Goal: Task Accomplishment & Management: Use online tool/utility

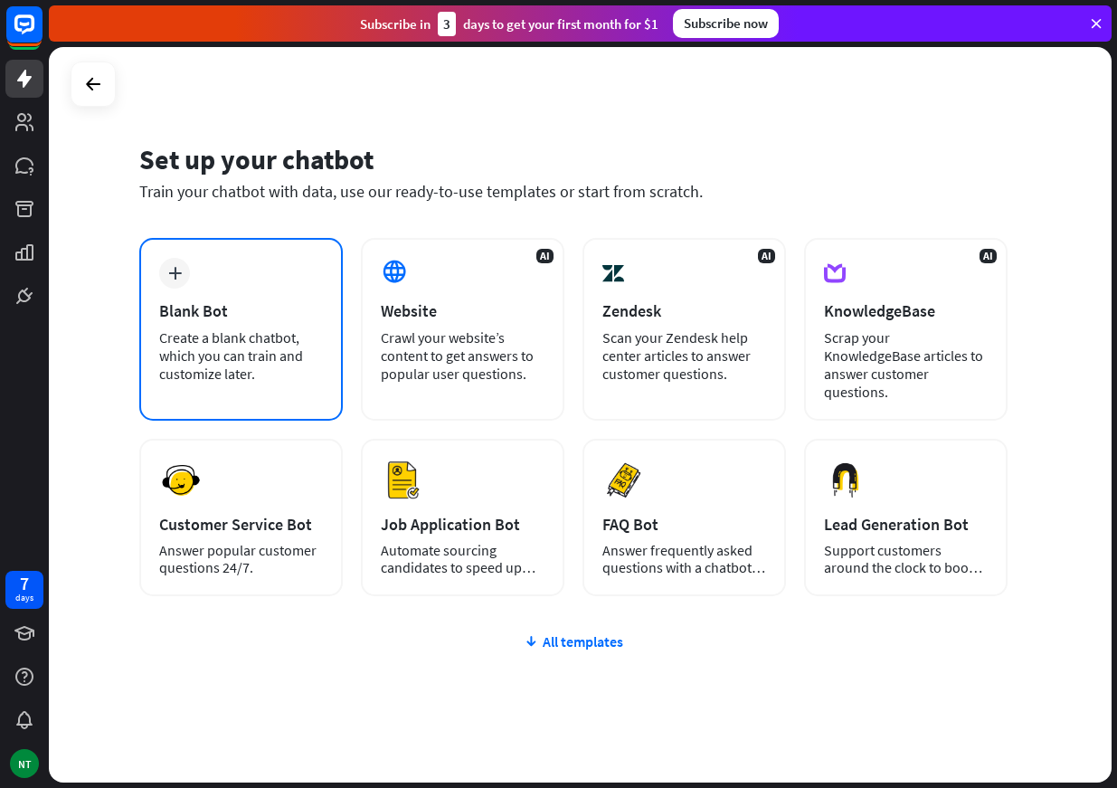
click at [178, 272] on icon "plus" at bounding box center [175, 273] width 14 height 13
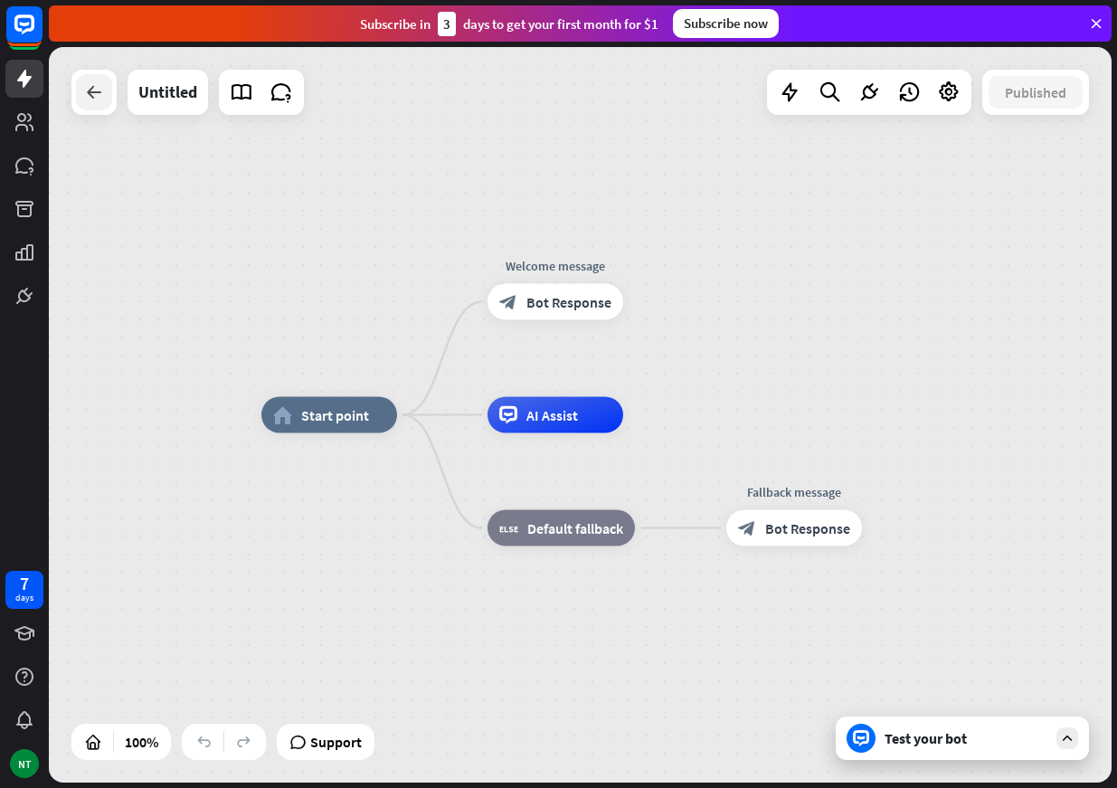
click at [95, 105] on div at bounding box center [94, 92] width 36 height 36
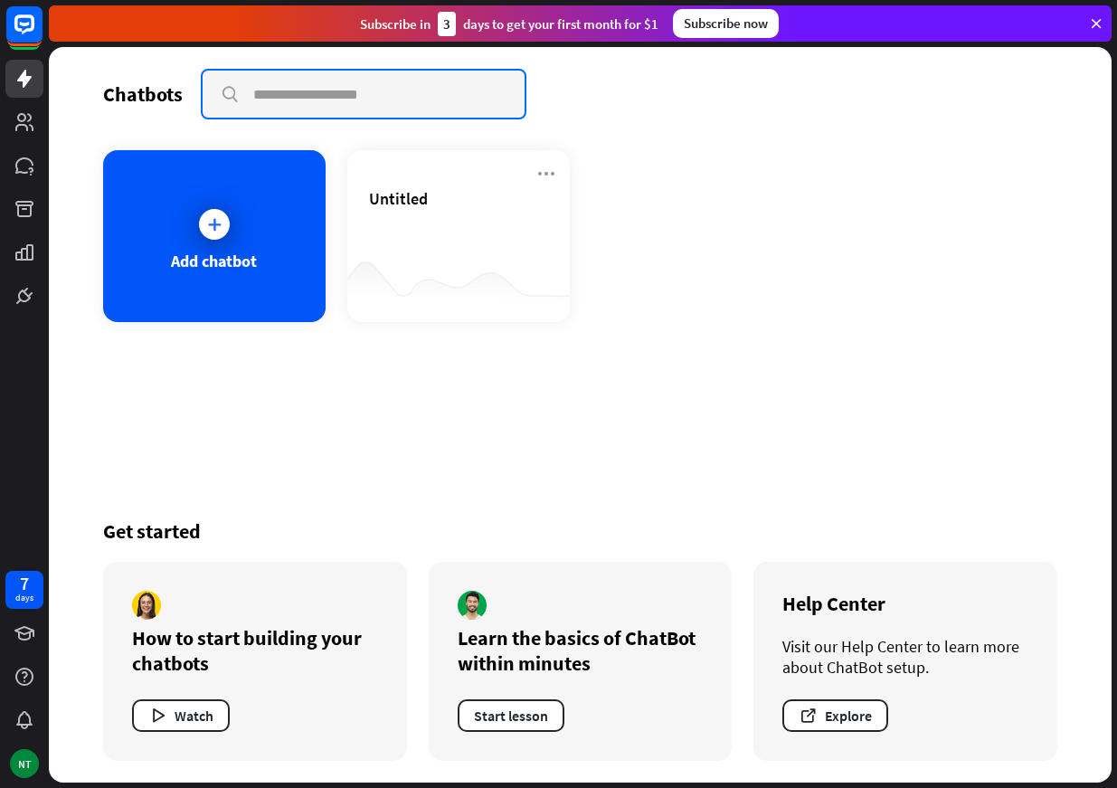
click at [250, 98] on input "text" at bounding box center [364, 94] width 322 height 47
paste input "**********"
type input "**********"
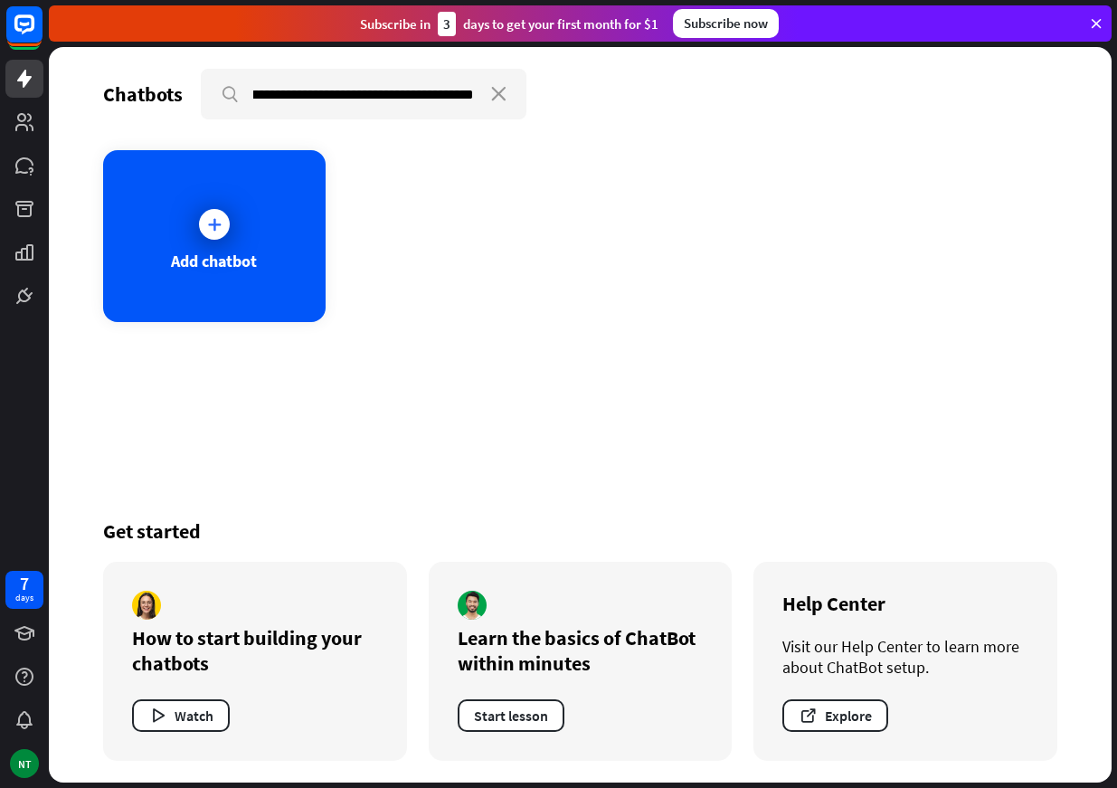
scroll to position [0, 0]
click at [495, 97] on icon "close" at bounding box center [498, 94] width 15 height 14
click at [209, 222] on icon at bounding box center [214, 224] width 18 height 18
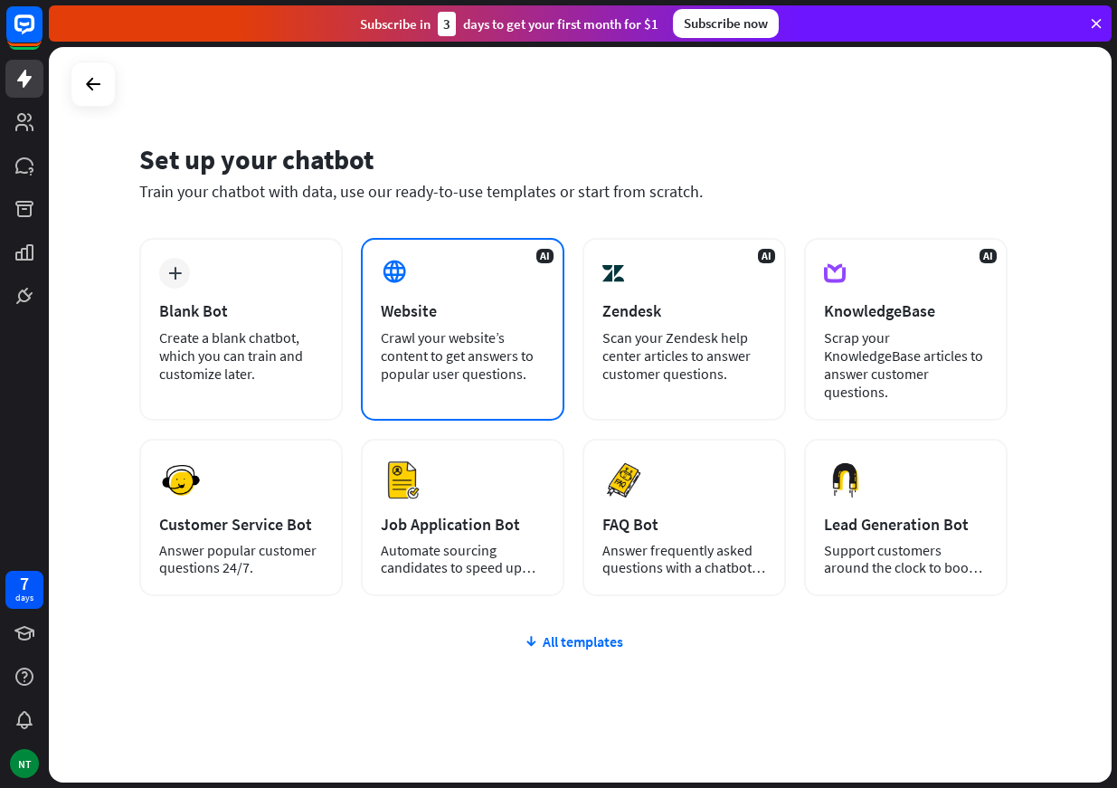
click at [445, 342] on div "Crawl your website’s content to get answers to popular user questions." at bounding box center [463, 355] width 164 height 54
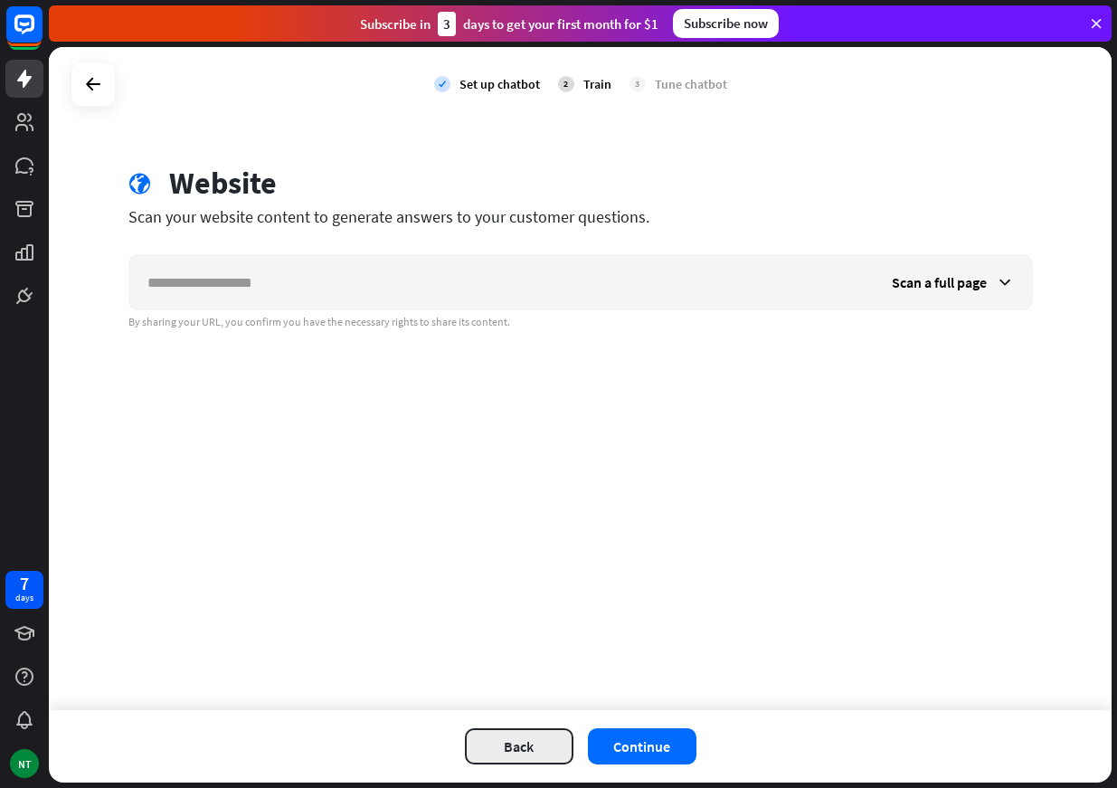
click at [513, 745] on button "Back" at bounding box center [519, 746] width 109 height 36
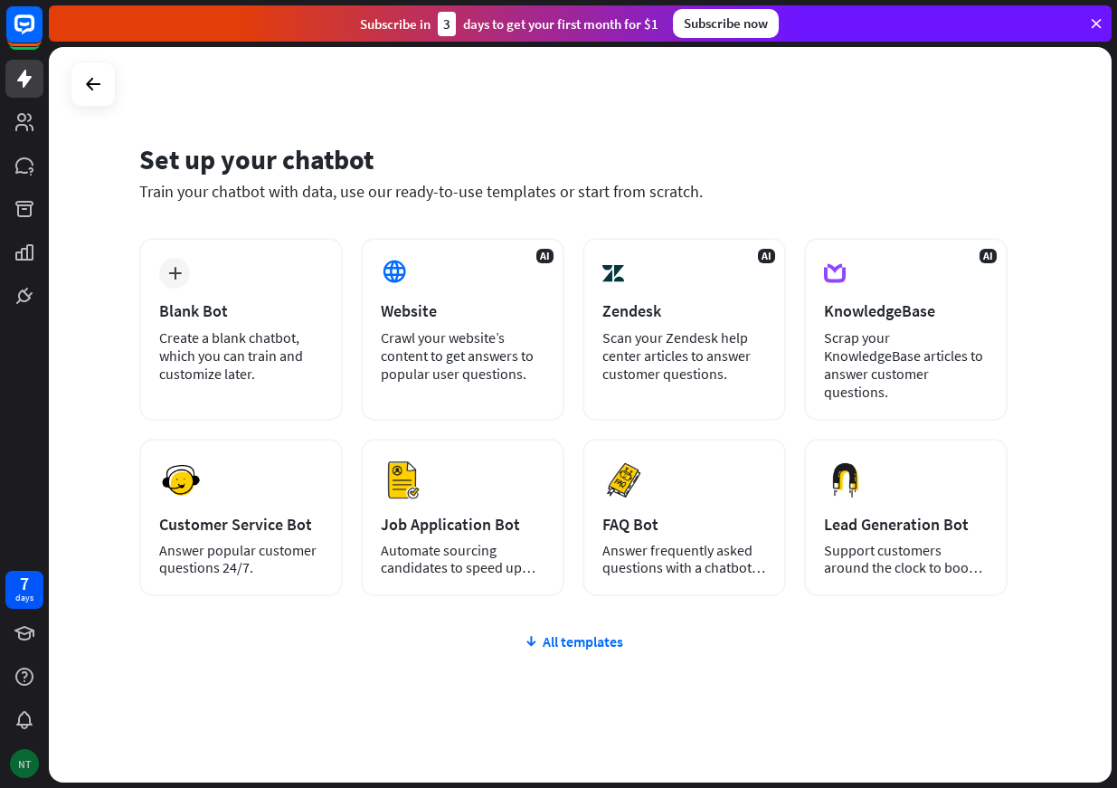
click at [14, 757] on div "NT" at bounding box center [24, 763] width 29 height 29
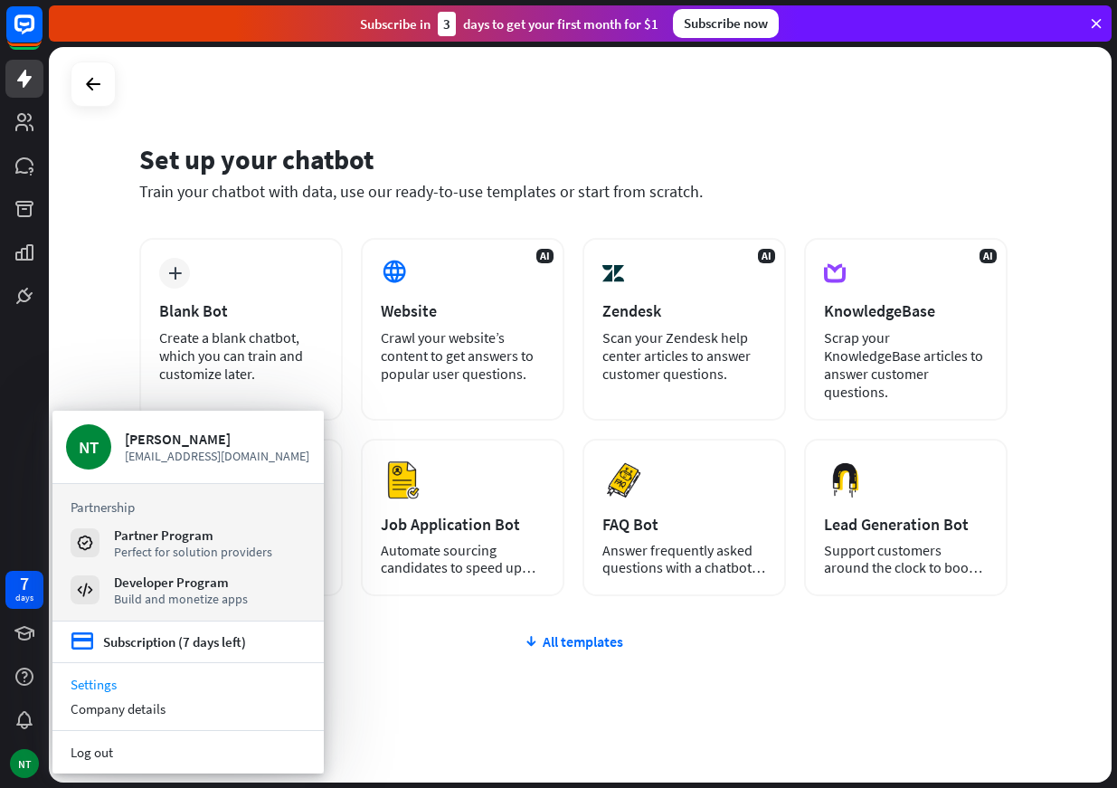
click at [124, 691] on link "Settings" at bounding box center [187, 684] width 271 height 24
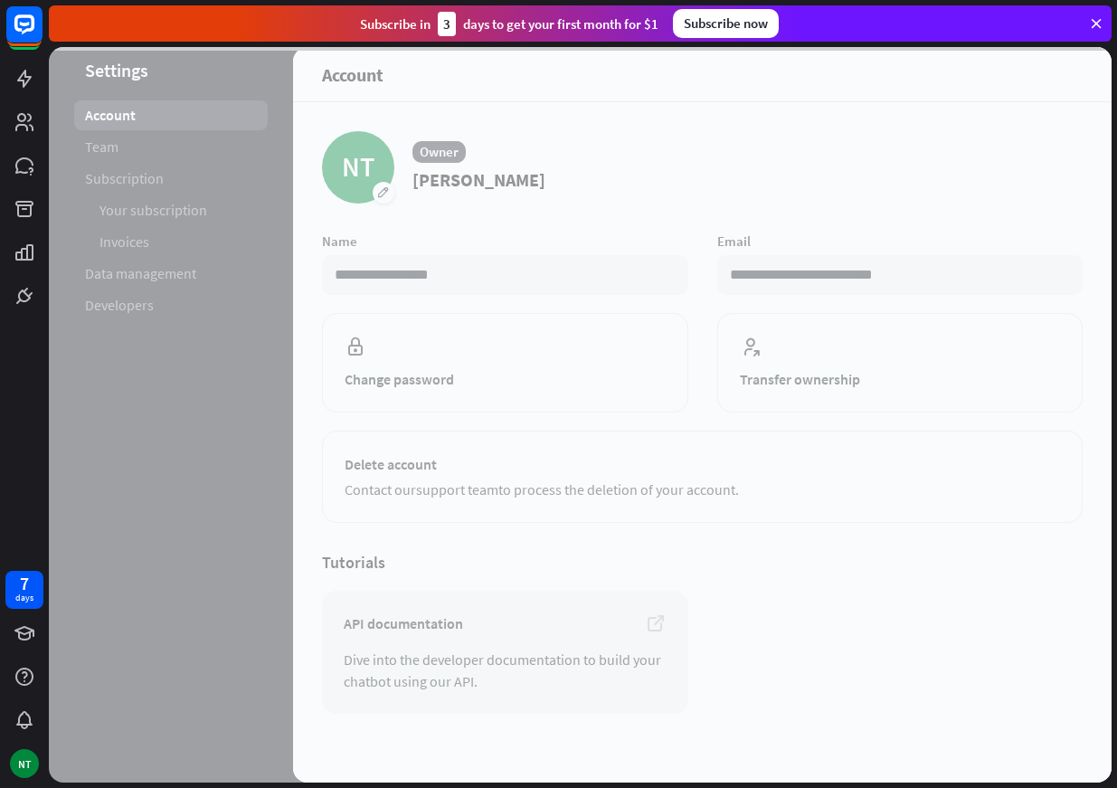
scroll to position [14, 0]
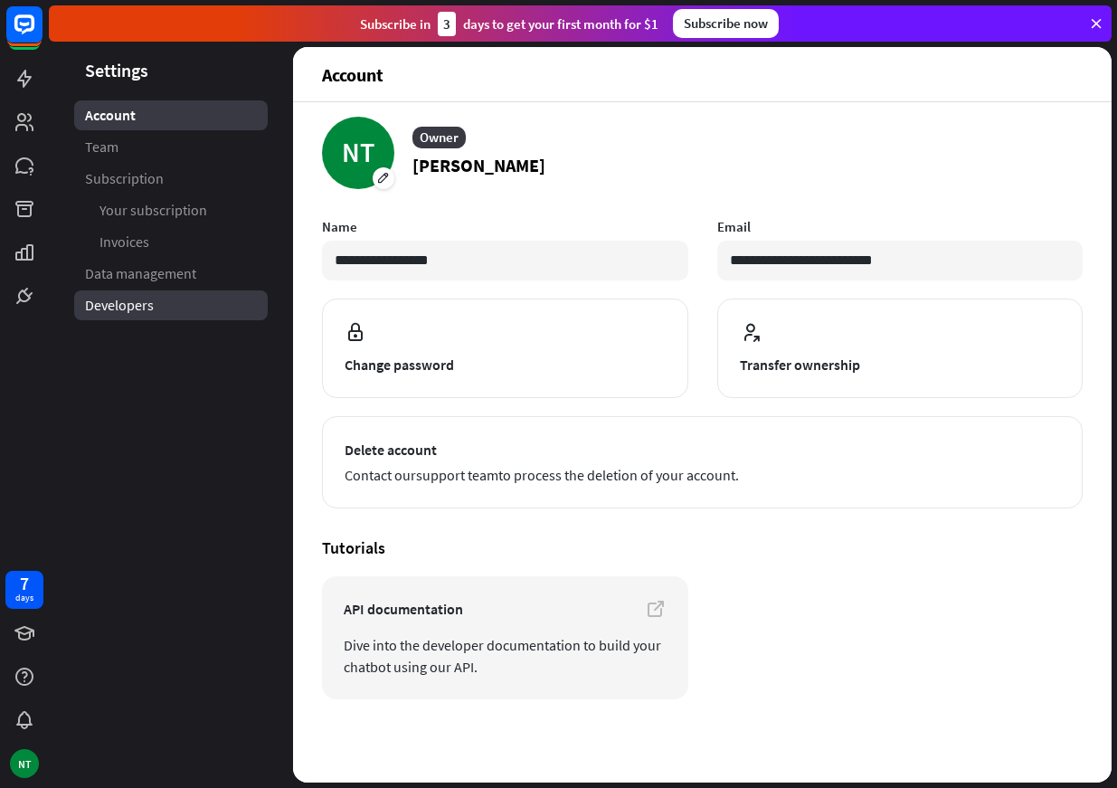
click at [190, 295] on link "Developers" at bounding box center [171, 305] width 194 height 30
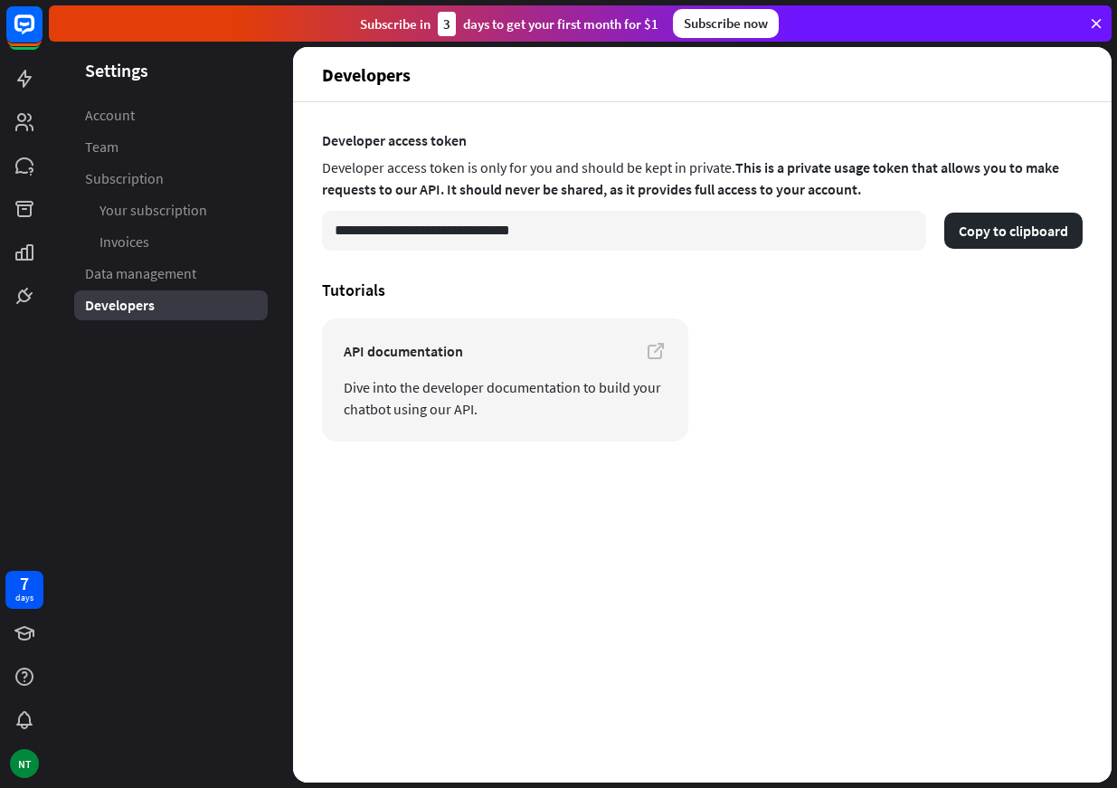
click at [189, 275] on span "Data management" at bounding box center [140, 273] width 111 height 19
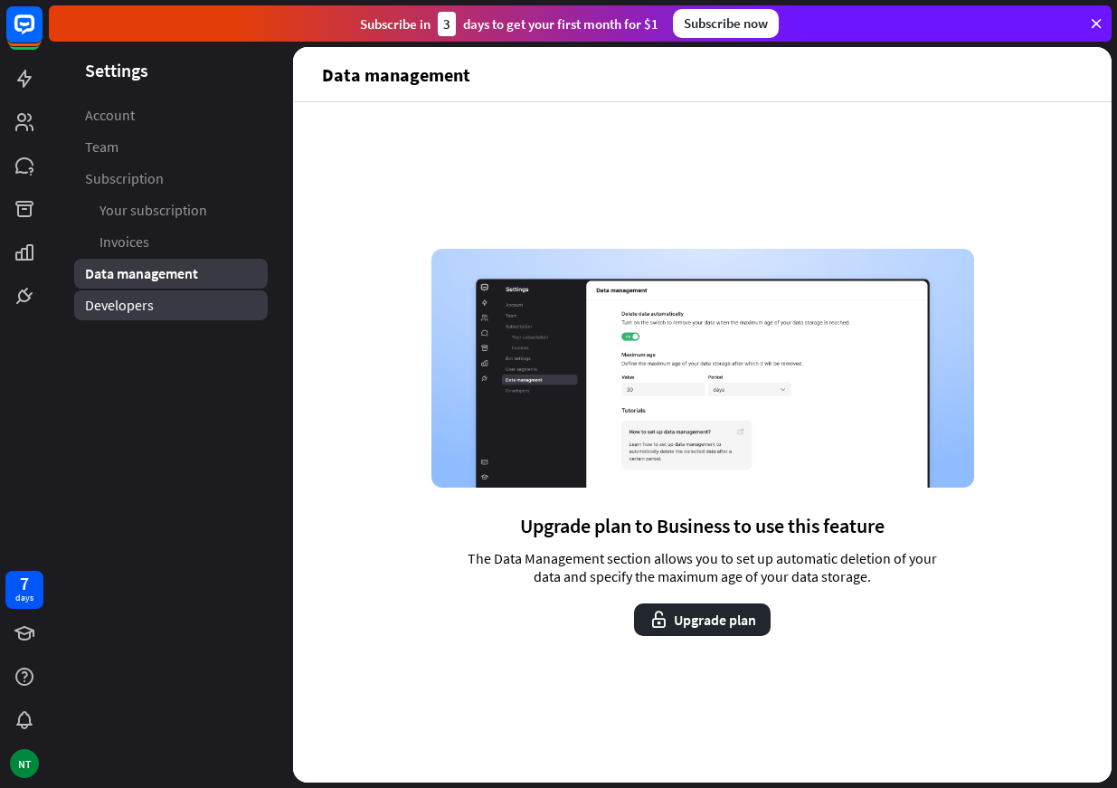
click at [178, 300] on link "Developers" at bounding box center [171, 305] width 194 height 30
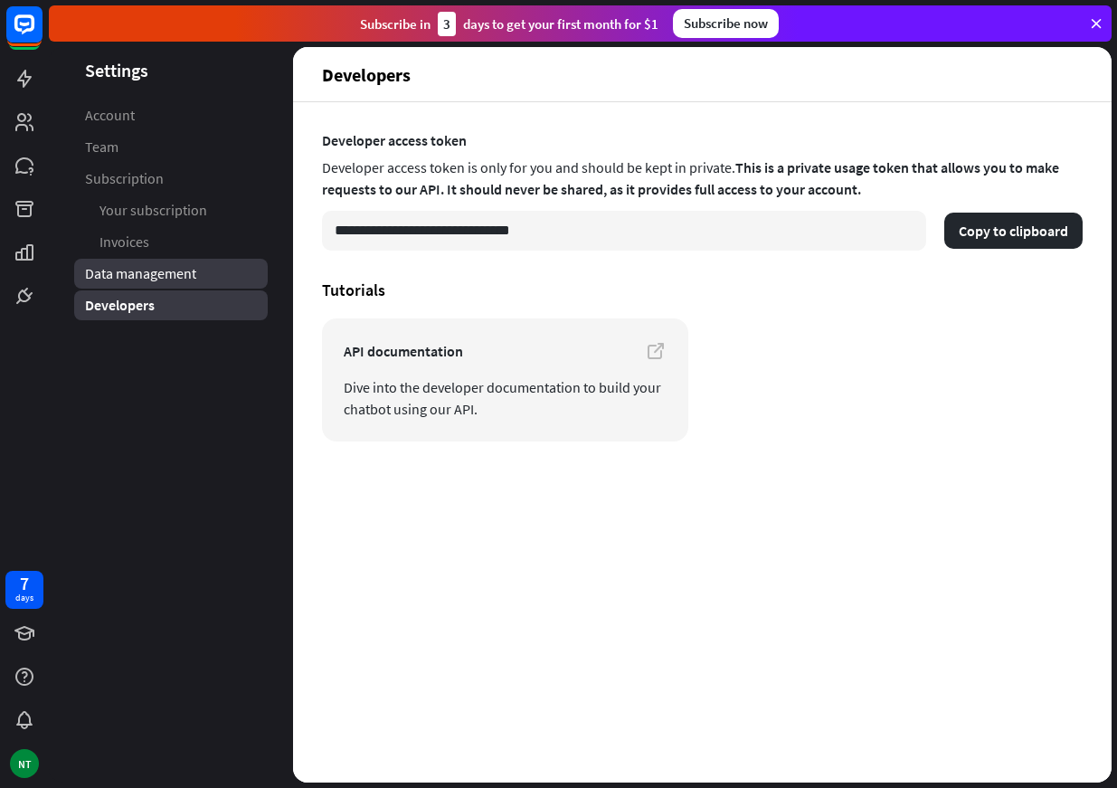
click at [175, 280] on span "Data management" at bounding box center [140, 273] width 111 height 19
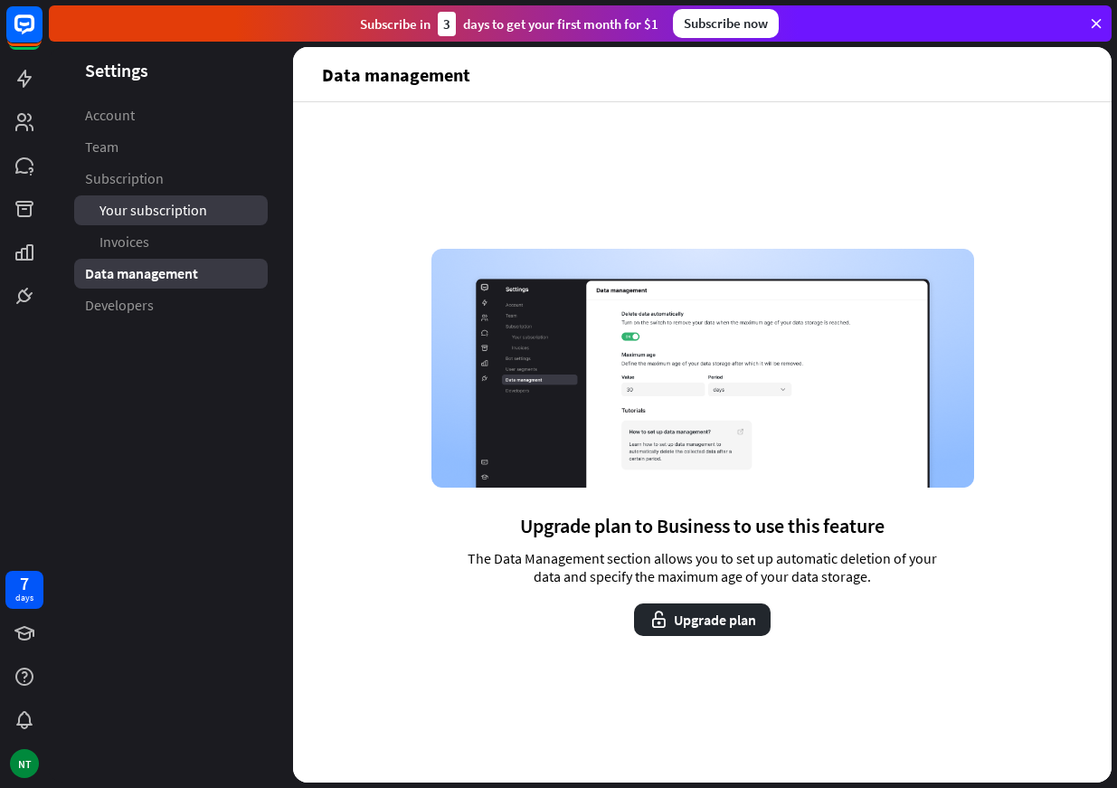
click at [197, 224] on link "Your subscription" at bounding box center [171, 210] width 194 height 30
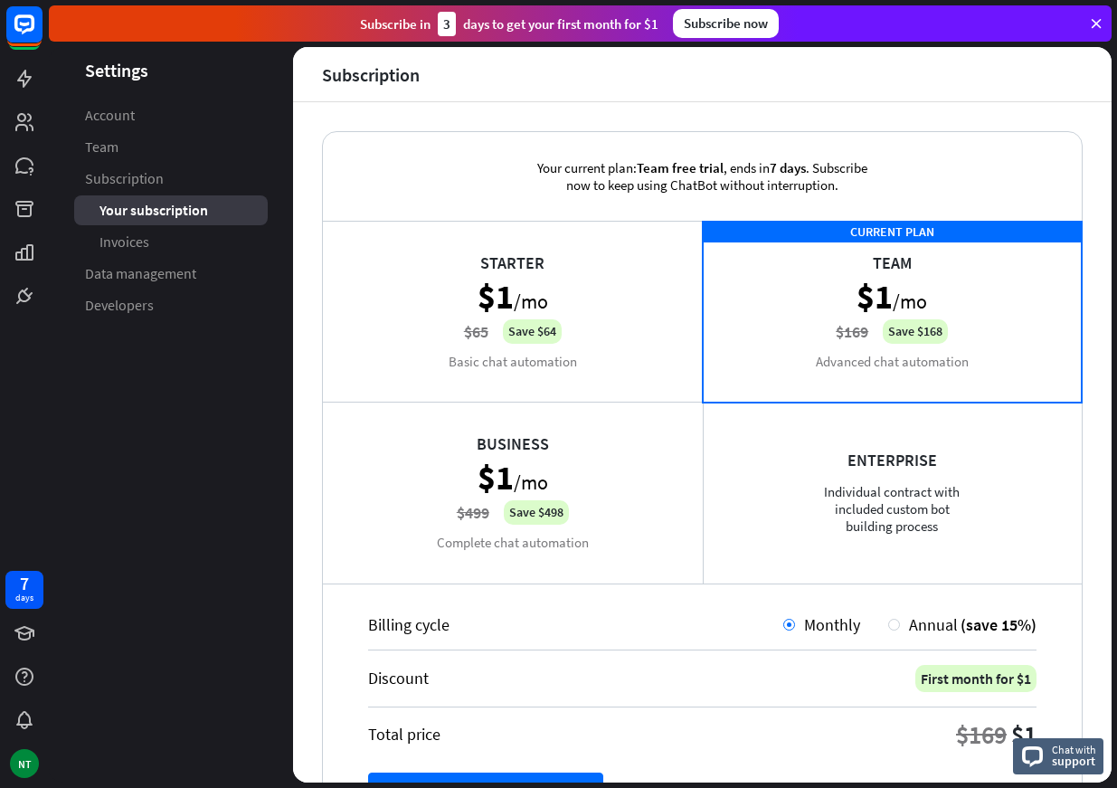
click at [183, 241] on link "Invoices" at bounding box center [171, 242] width 194 height 30
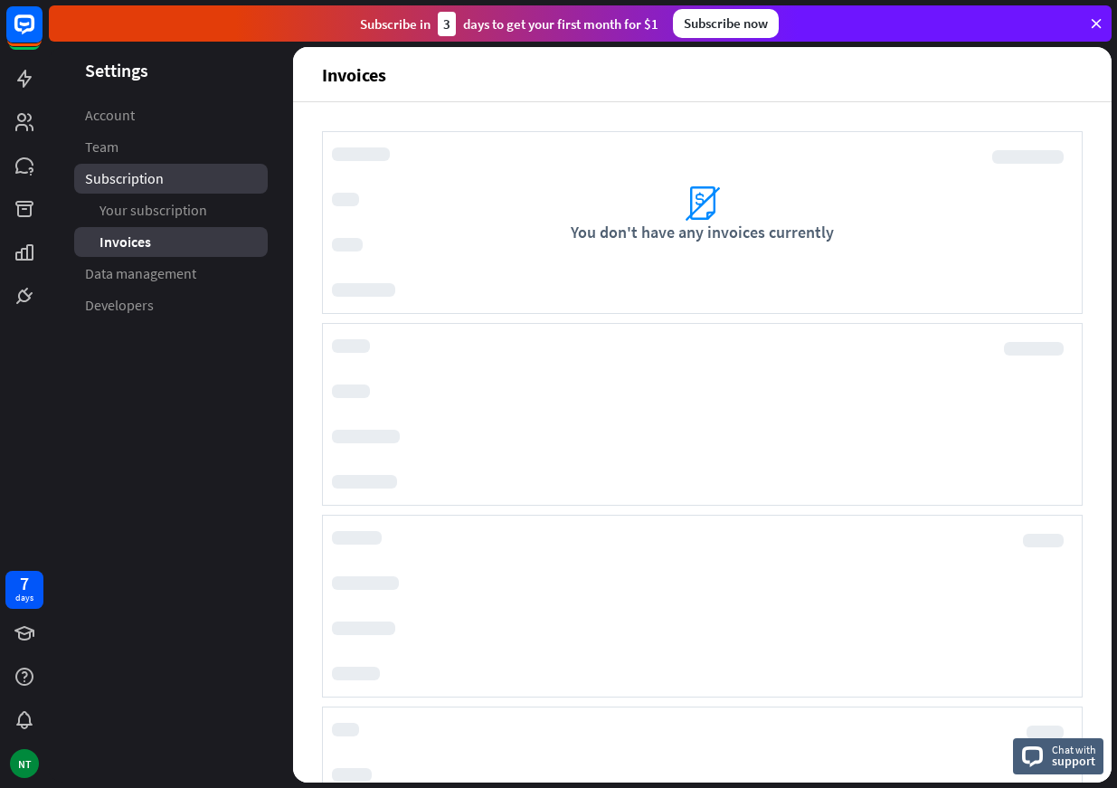
click at [179, 180] on link "Subscription" at bounding box center [171, 179] width 194 height 30
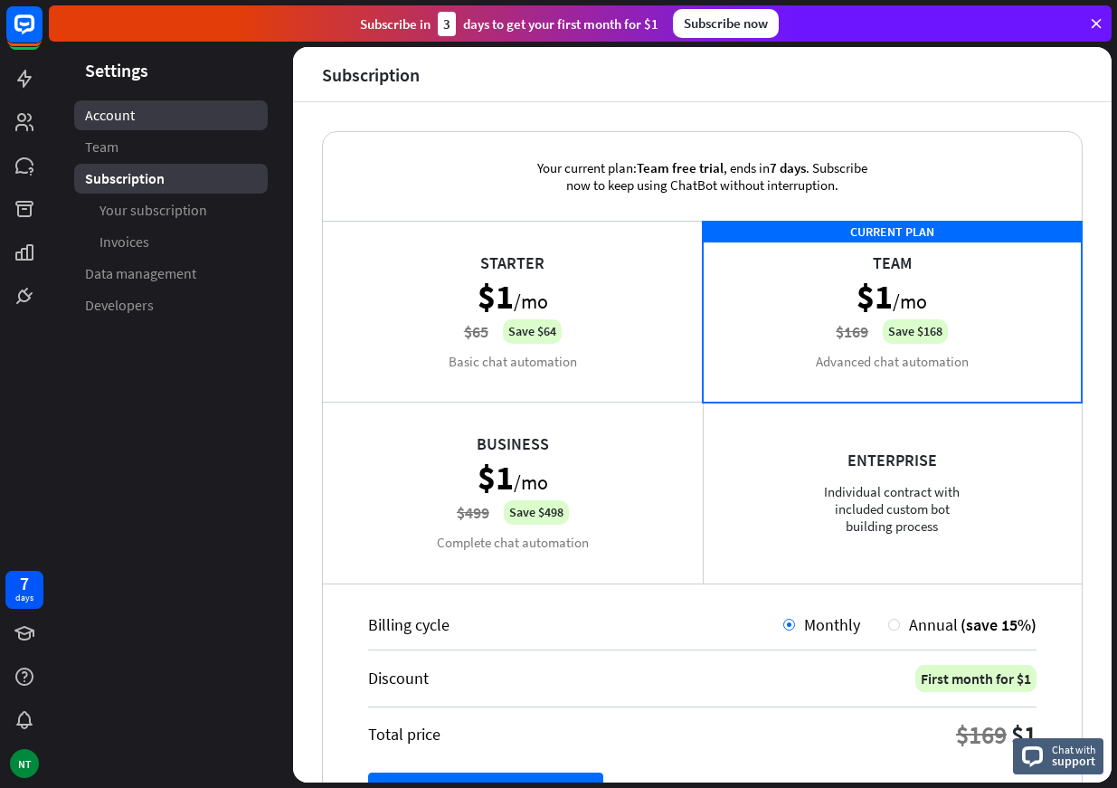
click at [131, 126] on link "Account" at bounding box center [171, 115] width 194 height 30
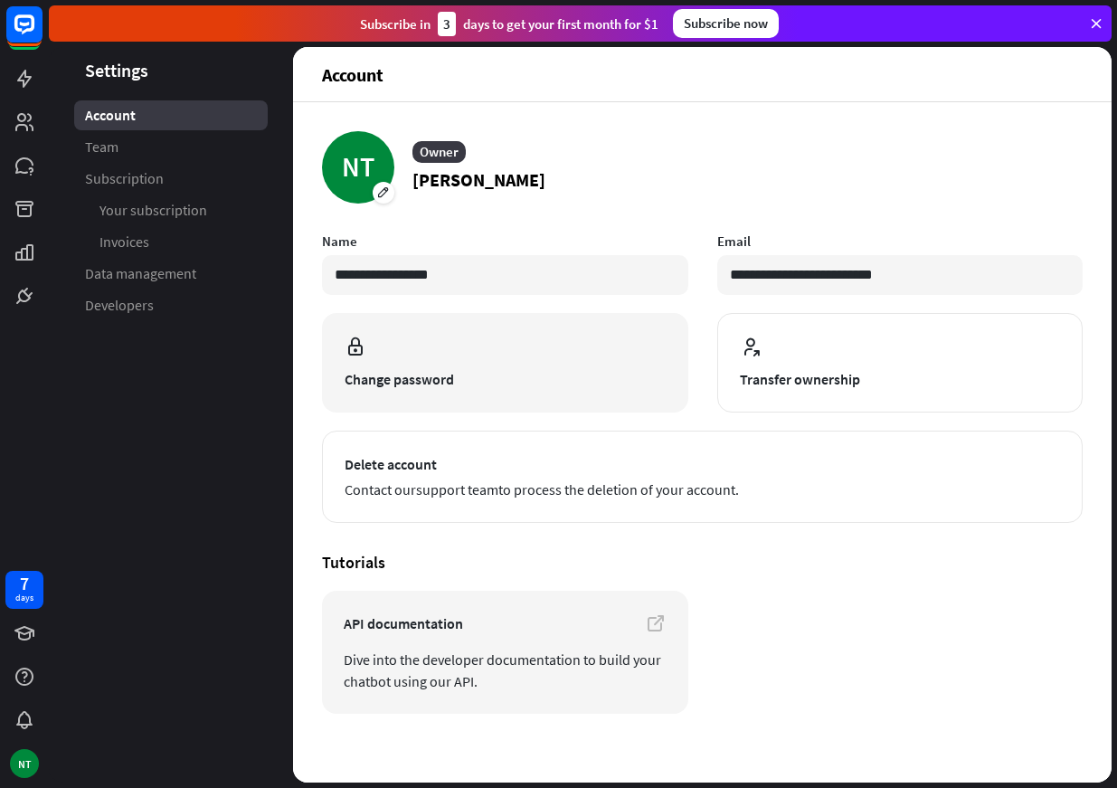
scroll to position [14, 0]
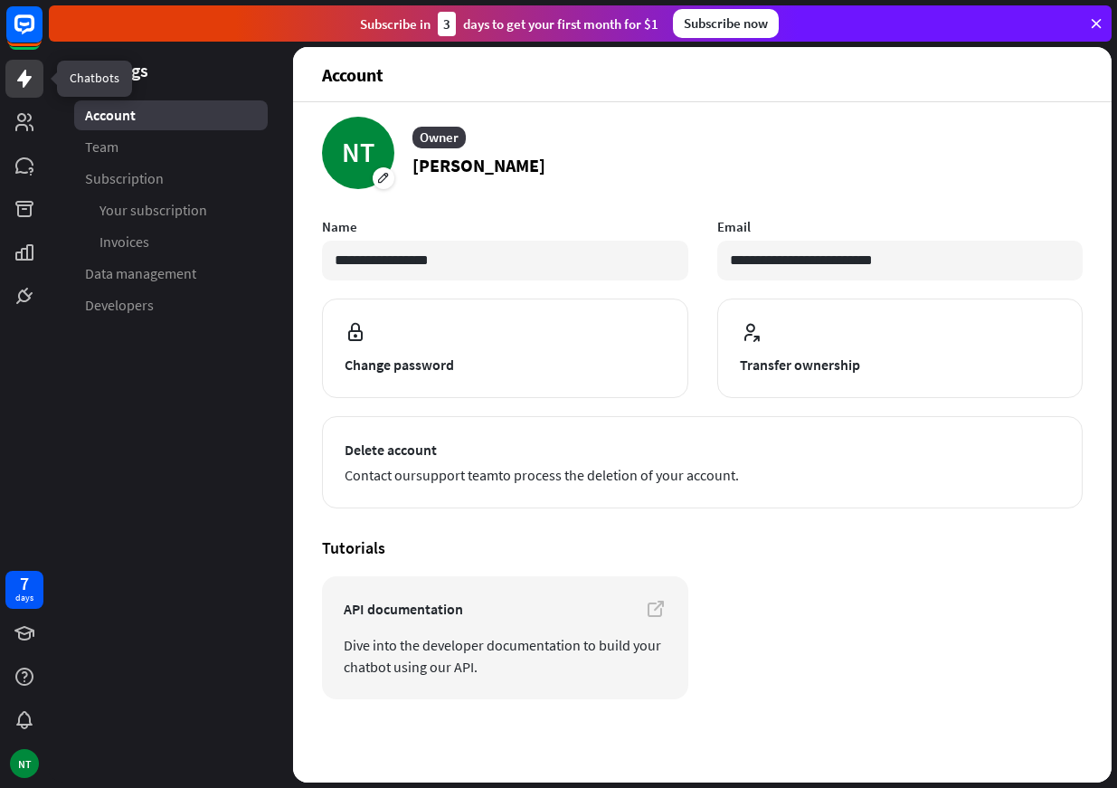
click at [15, 70] on icon at bounding box center [25, 79] width 22 height 22
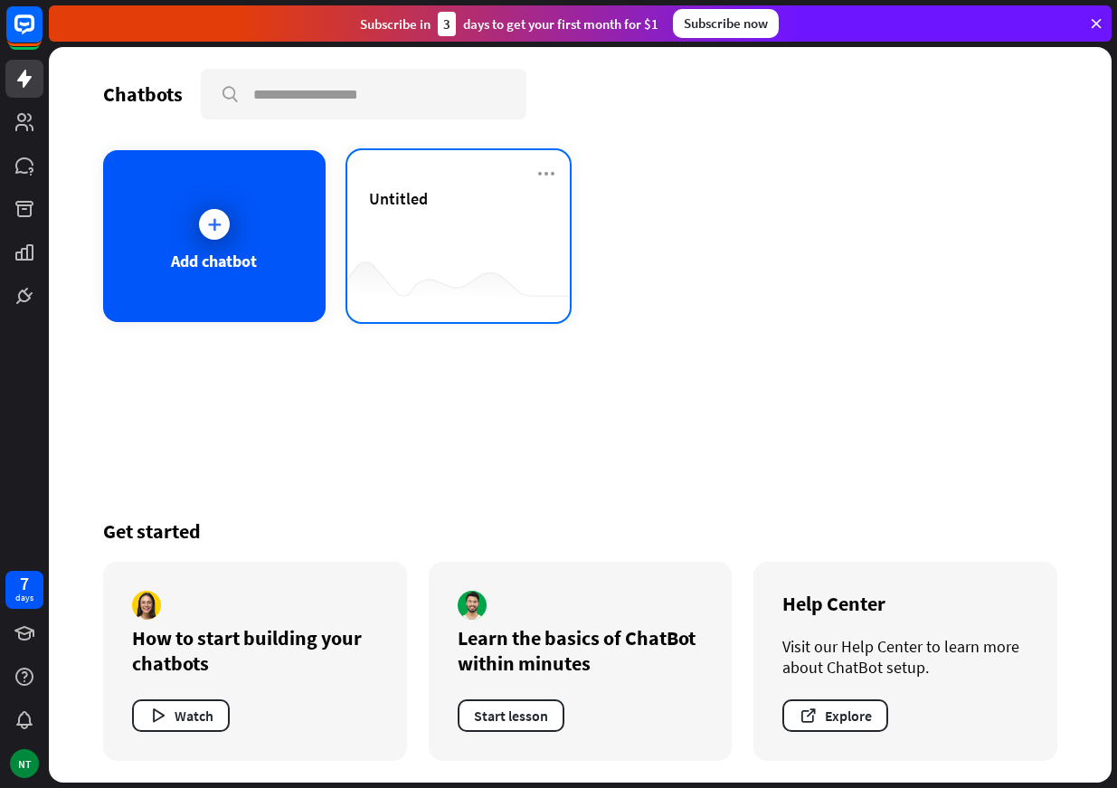
click at [471, 231] on div "Untitled" at bounding box center [458, 219] width 179 height 63
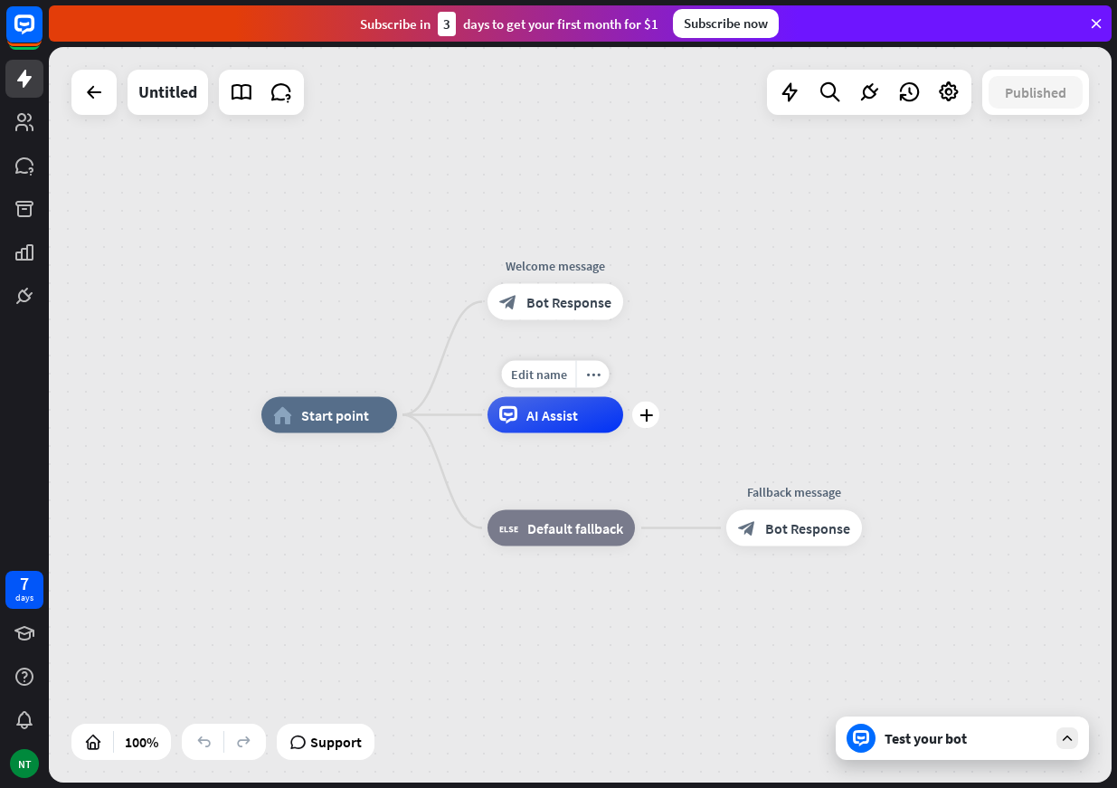
click at [603, 429] on div "AI Assist" at bounding box center [555, 415] width 136 height 36
click at [693, 350] on div "home_2 Start point Welcome message block_bot_response Bot Response Edit name mo…" at bounding box center [580, 414] width 1062 height 735
click at [591, 302] on span "Bot Response" at bounding box center [568, 302] width 85 height 18
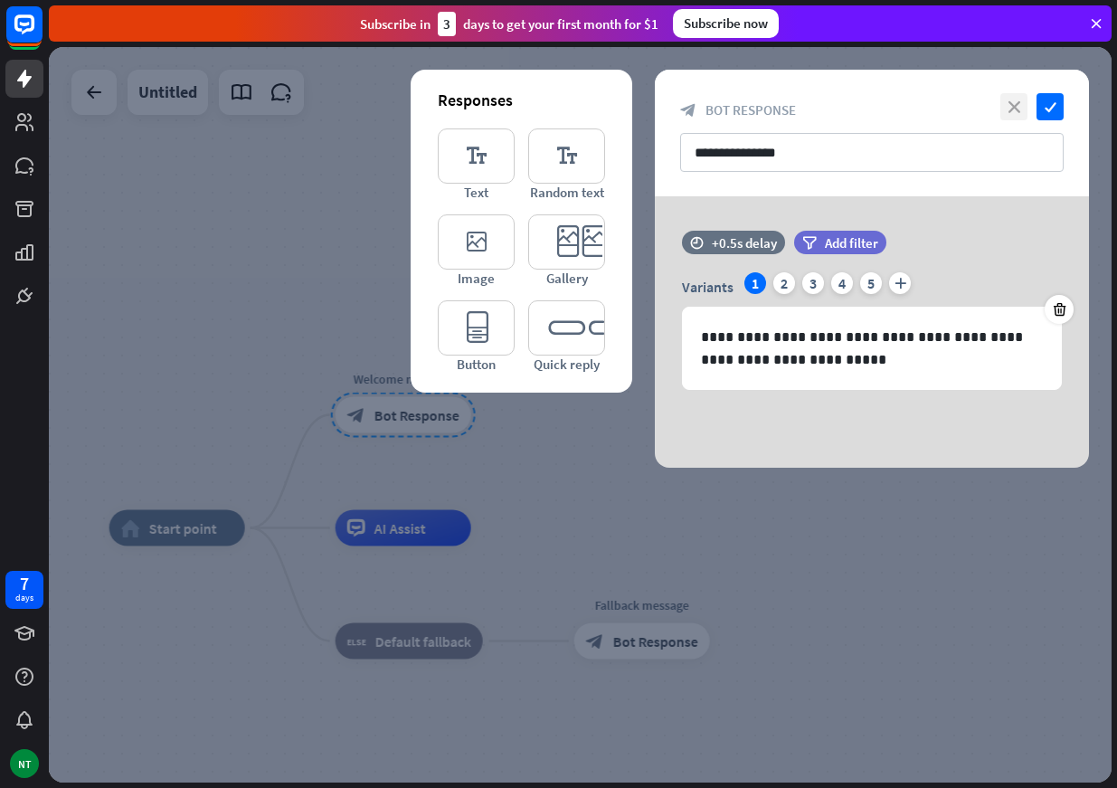
click at [1025, 103] on icon "close" at bounding box center [1013, 106] width 27 height 27
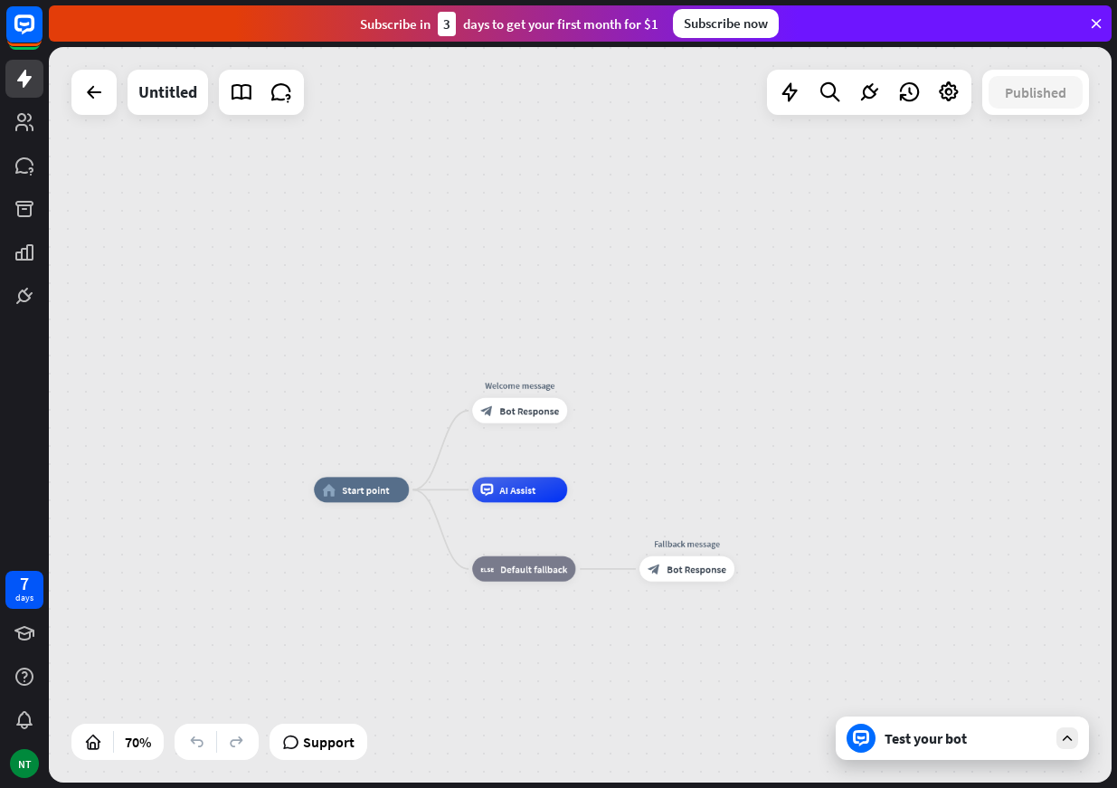
drag, startPoint x: 579, startPoint y: 403, endPoint x: 668, endPoint y: 295, distance: 140.7
click at [105, 101] on div at bounding box center [94, 92] width 36 height 36
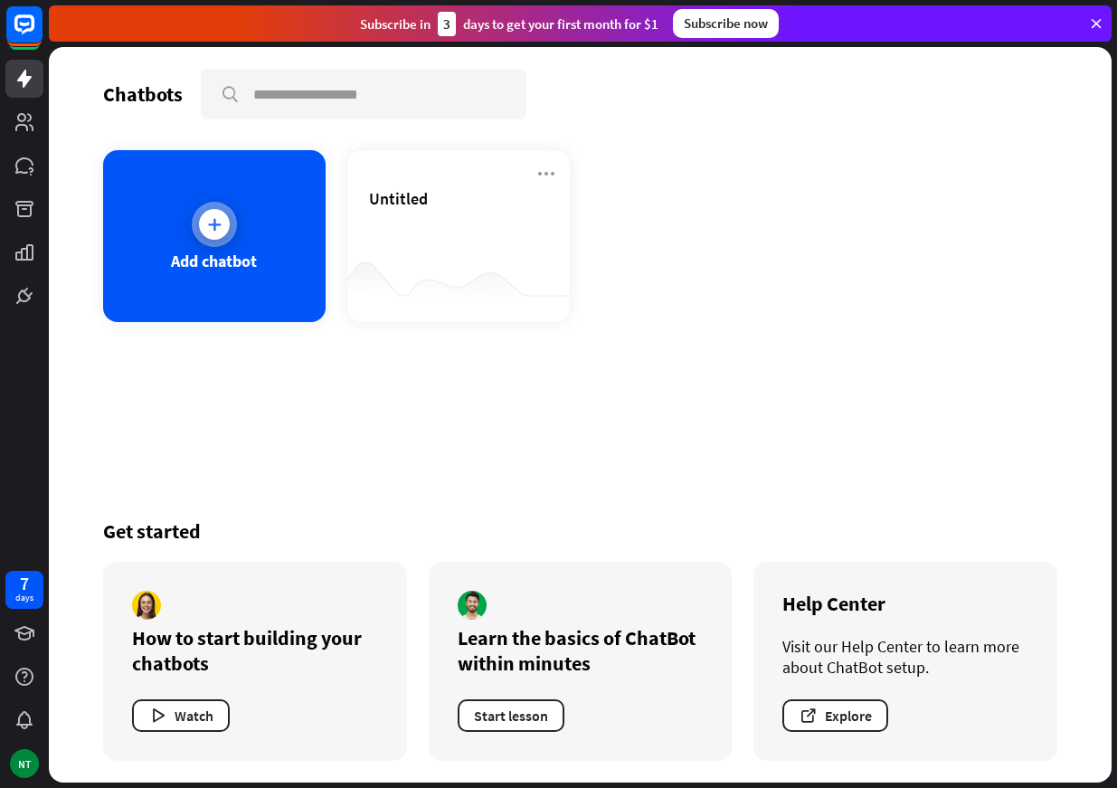
click at [211, 230] on icon at bounding box center [214, 224] width 18 height 18
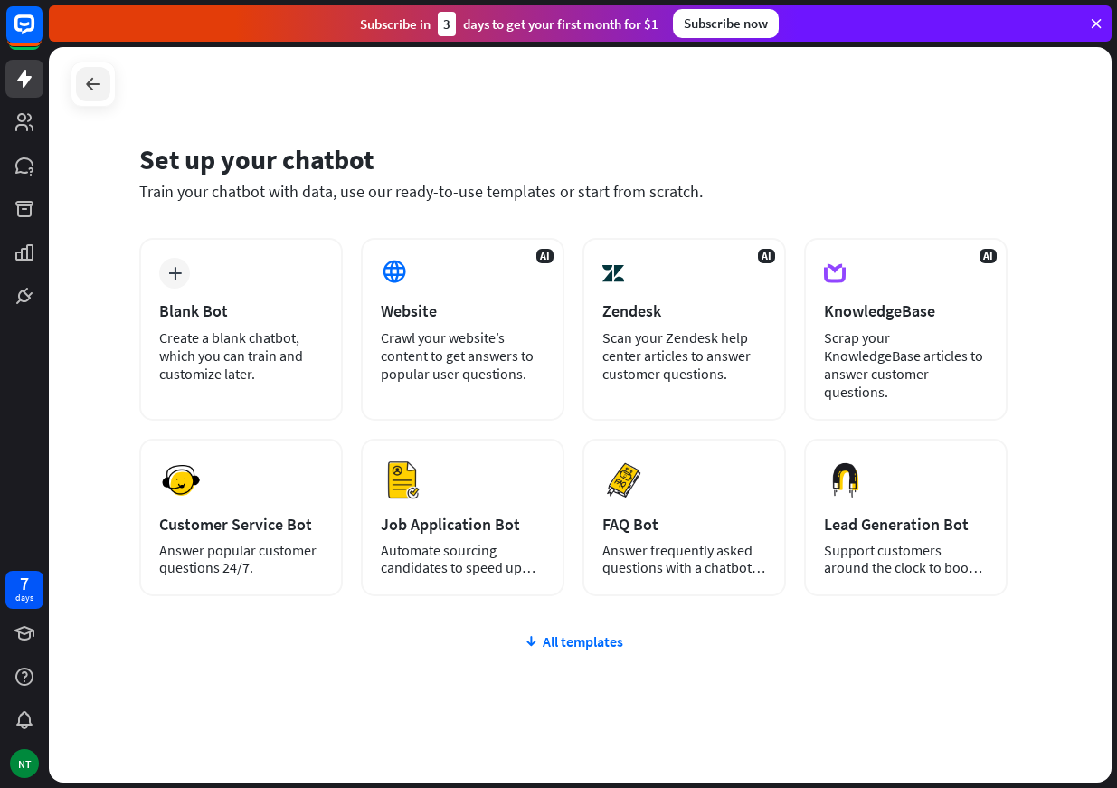
click at [96, 91] on icon at bounding box center [93, 84] width 22 height 22
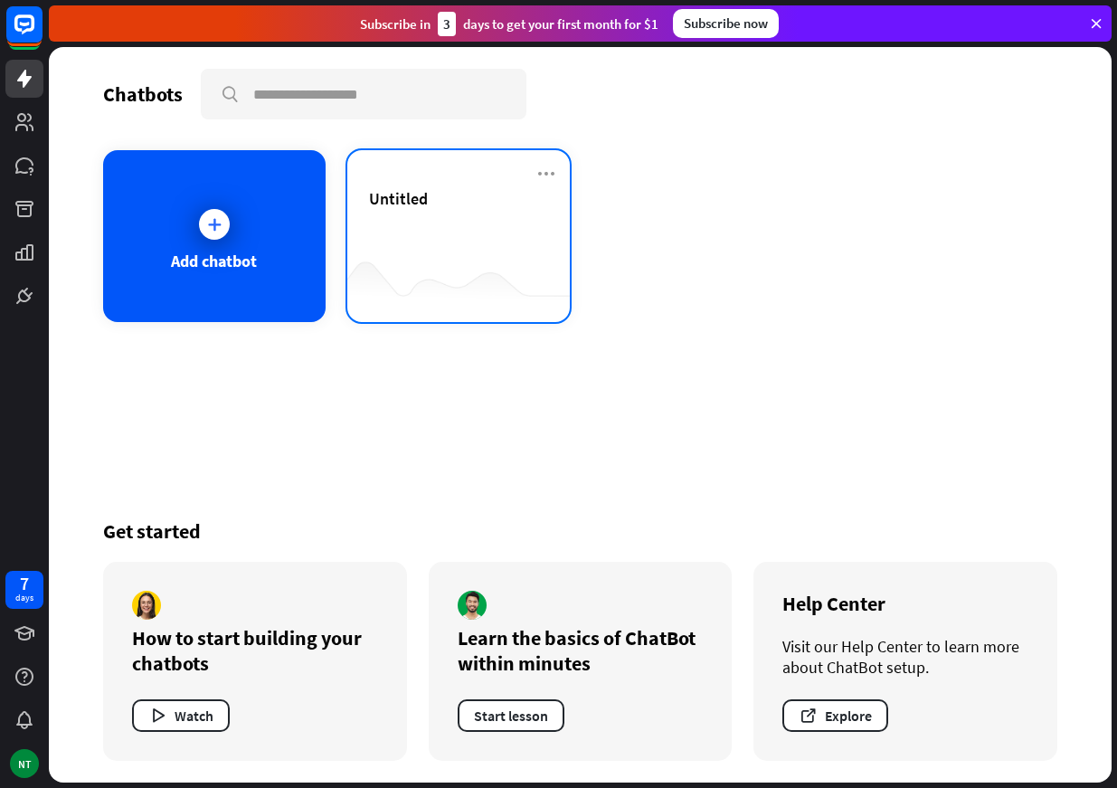
click at [410, 190] on span "Untitled" at bounding box center [398, 198] width 59 height 21
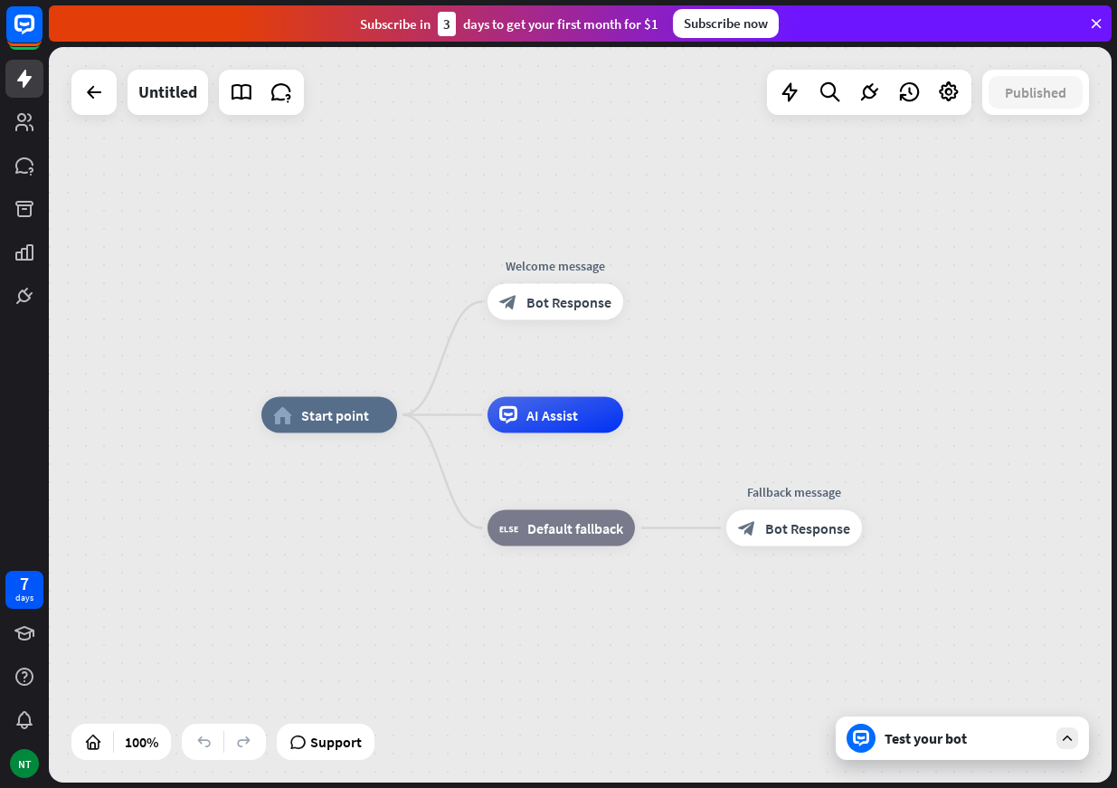
click at [1091, 20] on icon at bounding box center [1096, 23] width 16 height 16
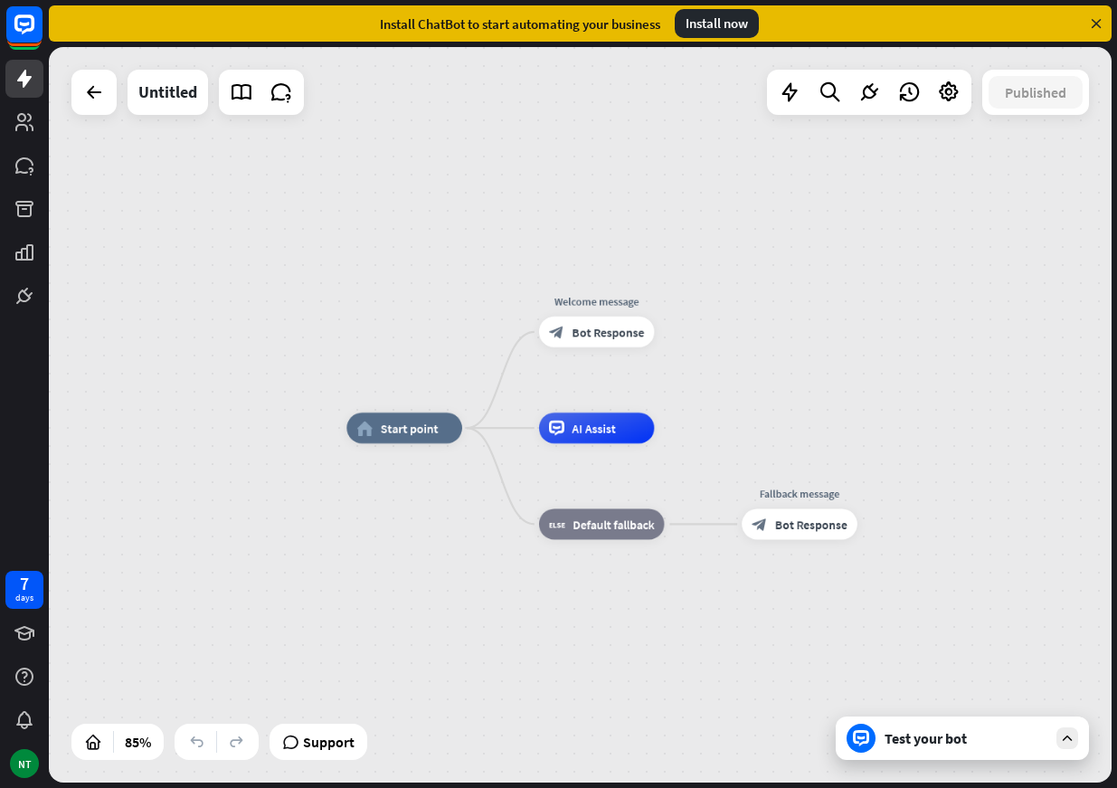
click at [940, 732] on div "Test your bot" at bounding box center [965, 738] width 163 height 18
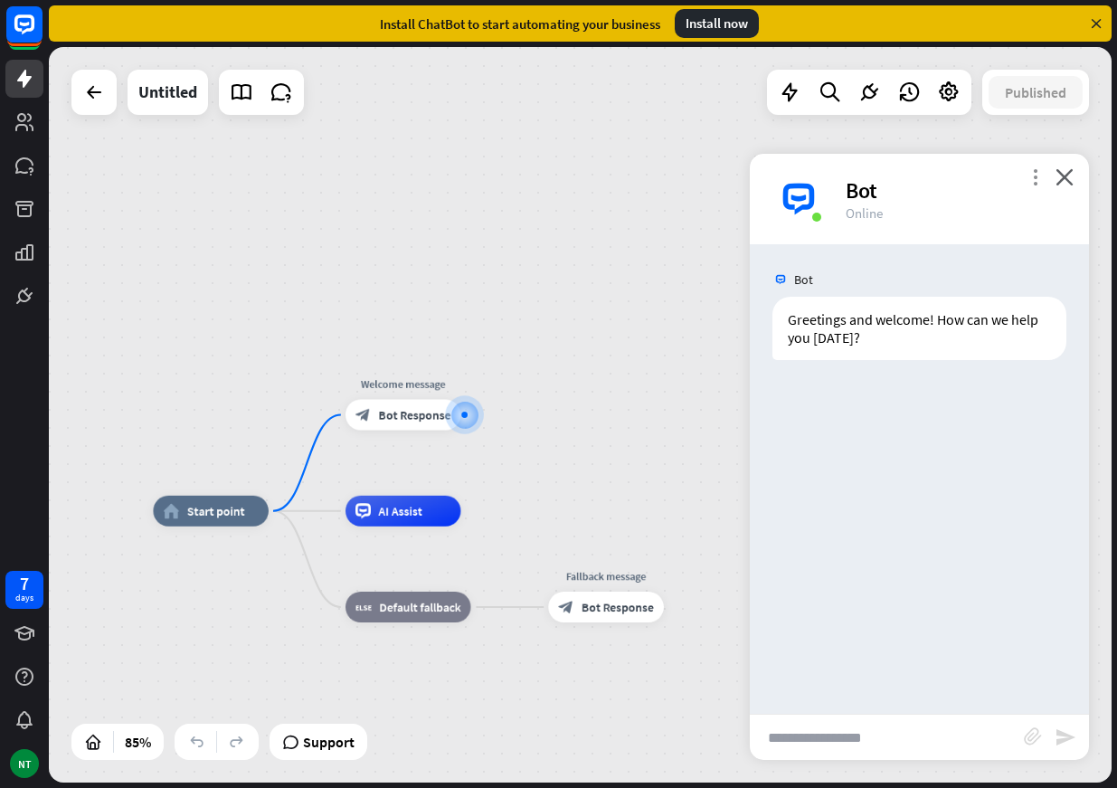
click at [1033, 179] on icon "more_vert" at bounding box center [1034, 176] width 17 height 17
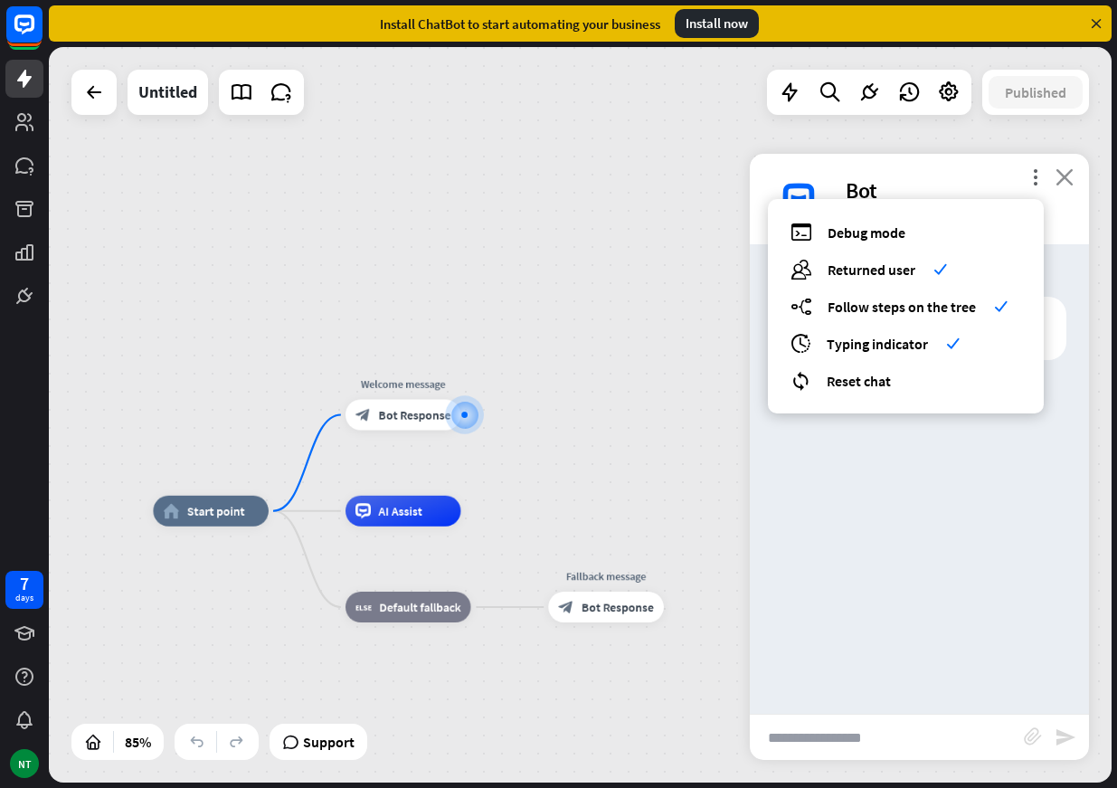
click at [1071, 180] on icon "close" at bounding box center [1064, 176] width 18 height 17
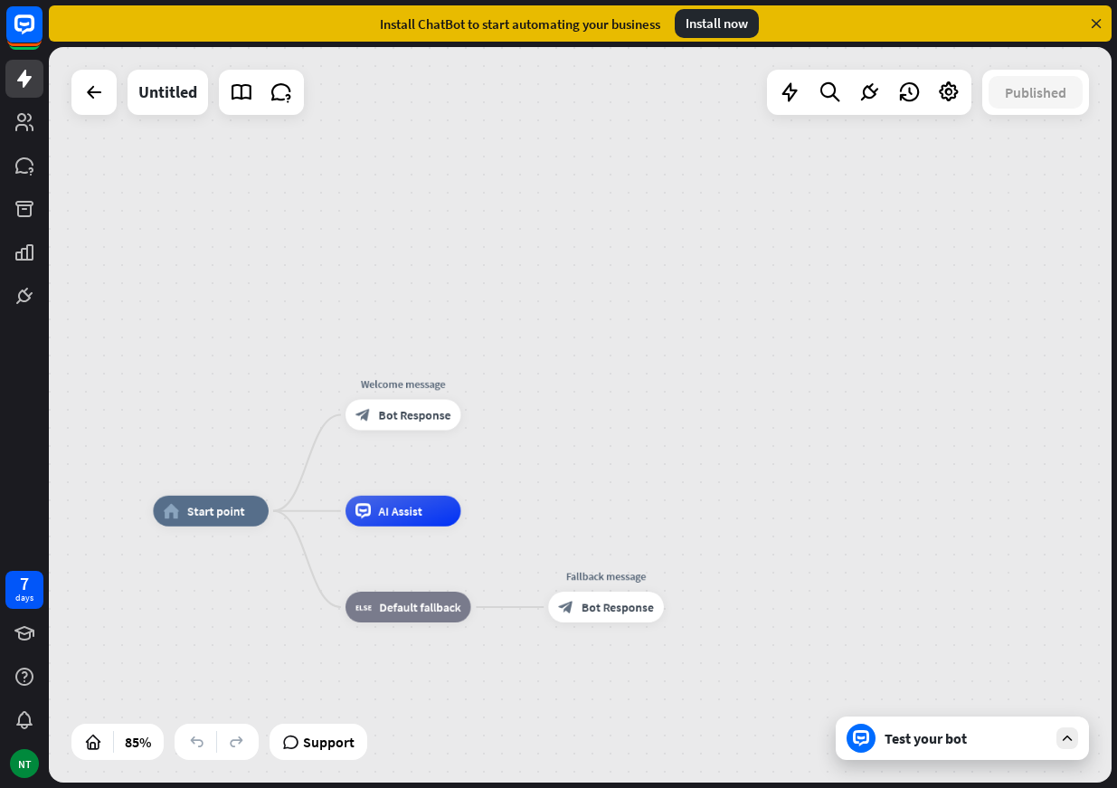
click at [864, 753] on div "Test your bot" at bounding box center [962, 737] width 253 height 43
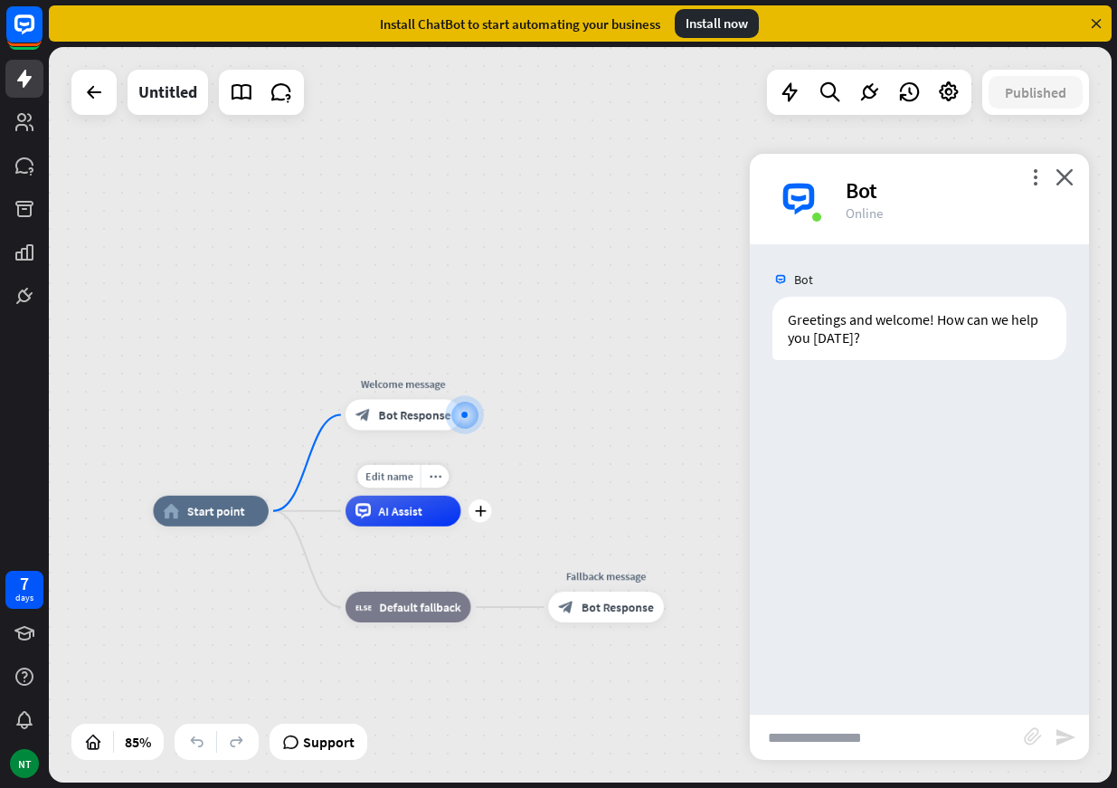
click at [429, 520] on div "AI Assist" at bounding box center [403, 511] width 116 height 31
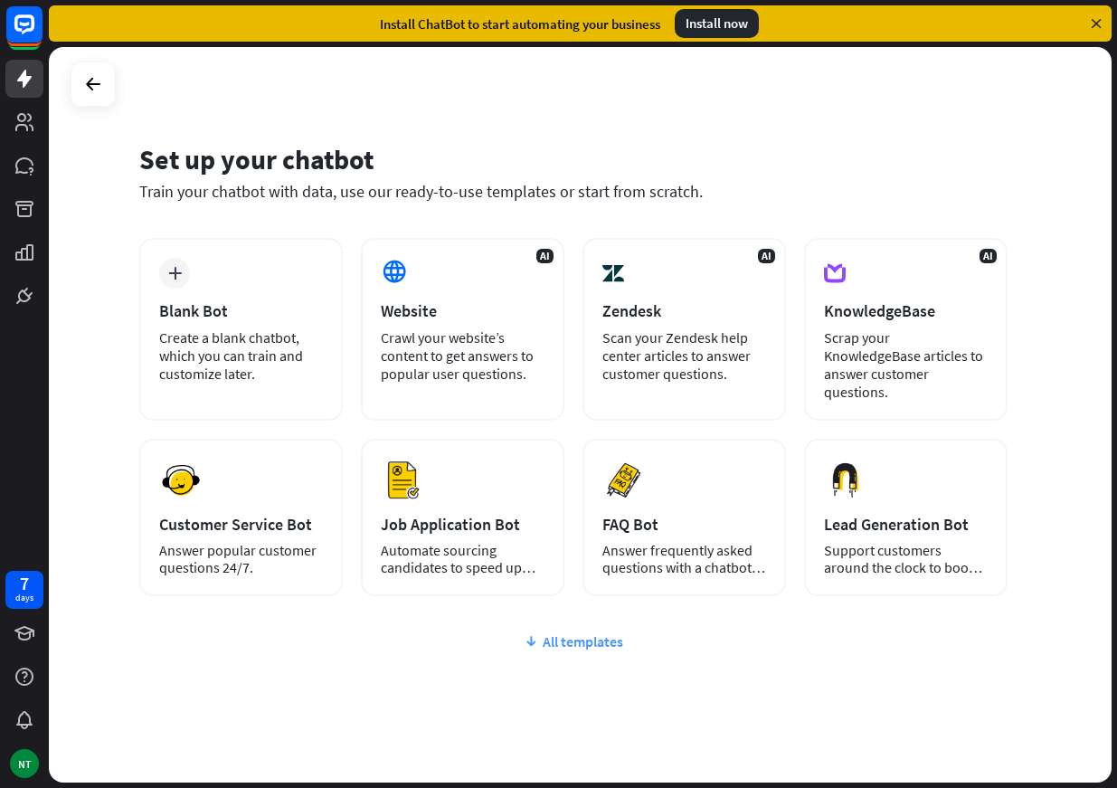
click at [575, 646] on div "All templates" at bounding box center [573, 641] width 868 height 18
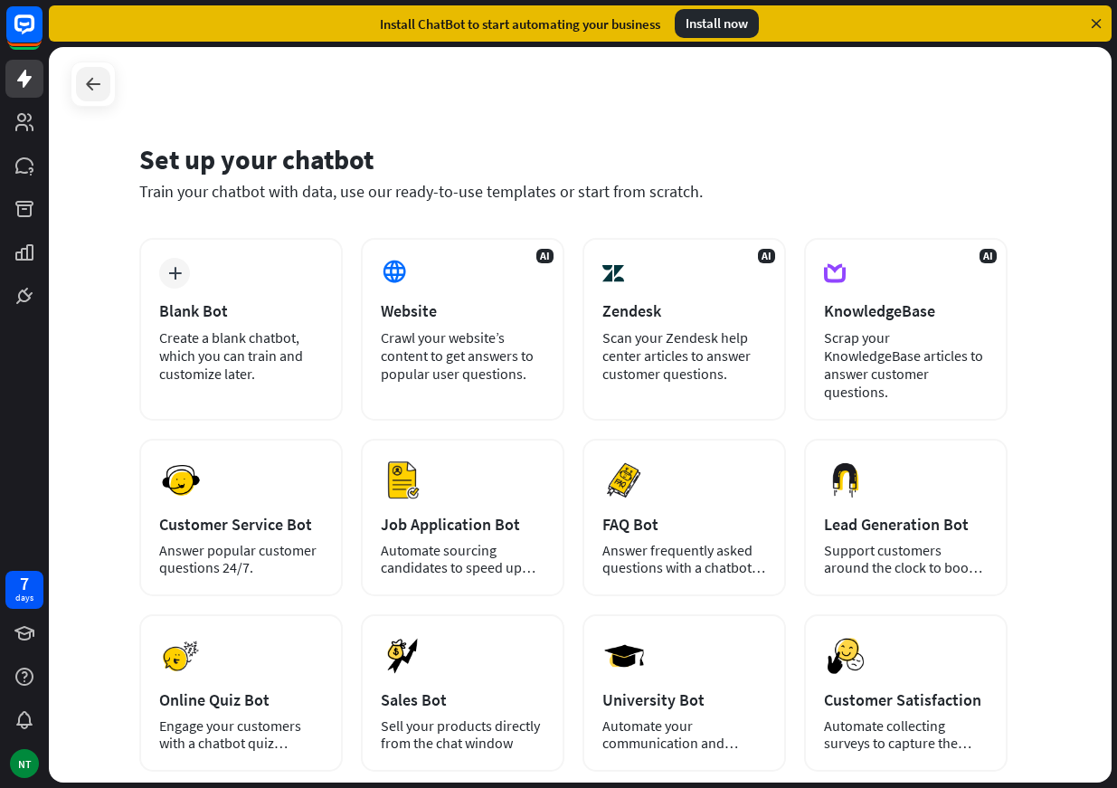
click at [95, 83] on icon at bounding box center [93, 84] width 22 height 22
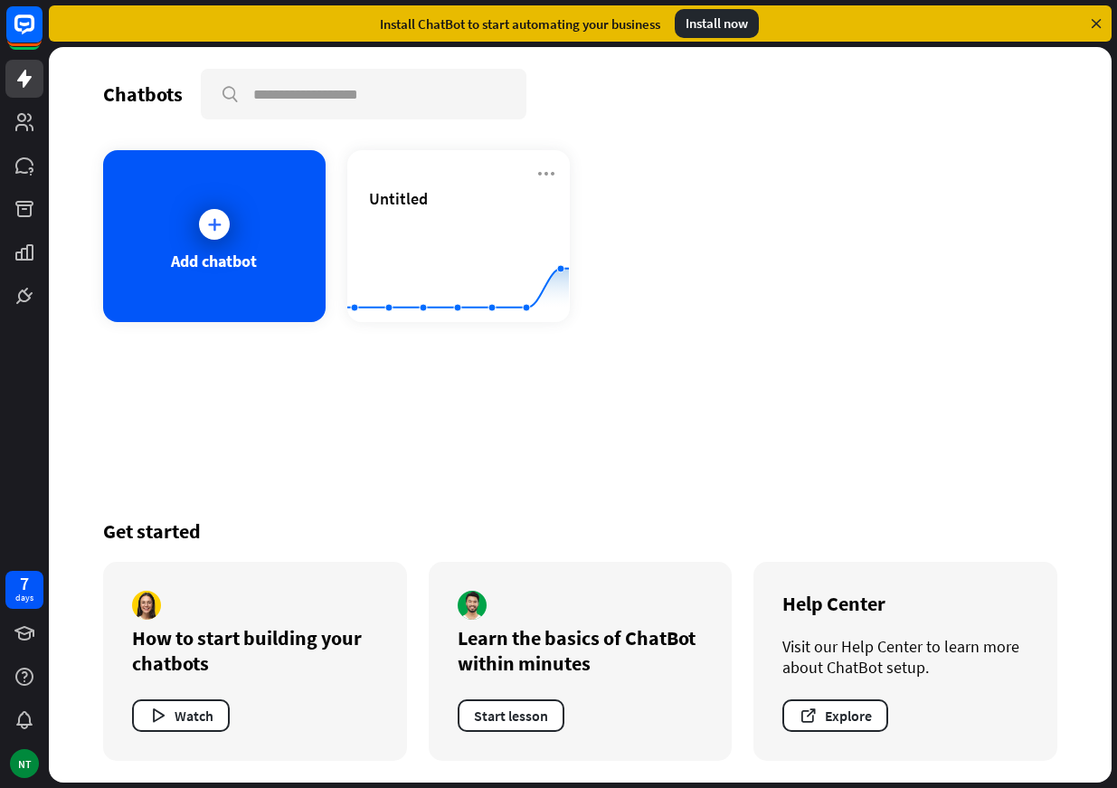
click at [95, 83] on div "Chatbots search Add chatbot Untitled Created with Highcharts 10.1.0 0 1 2 Get s…" at bounding box center [580, 414] width 1062 height 735
click at [238, 656] on div "How to start building your chatbots" at bounding box center [255, 650] width 246 height 51
click at [210, 715] on button "Watch" at bounding box center [181, 715] width 98 height 33
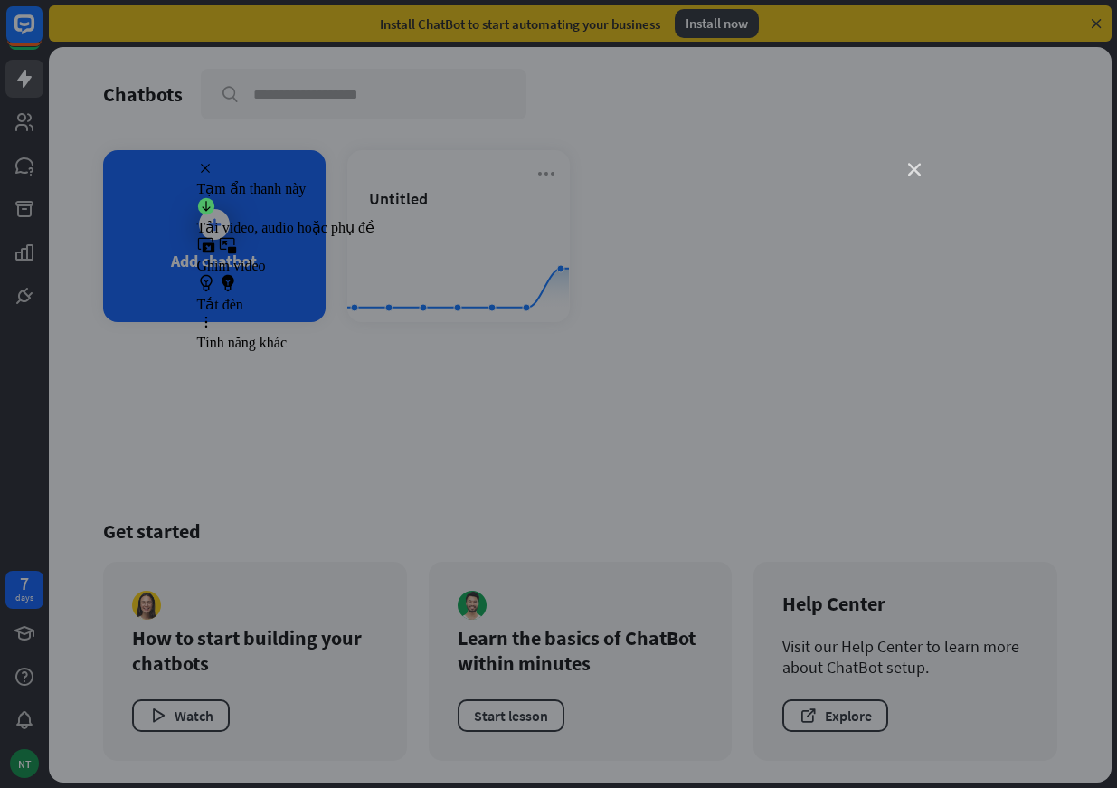
click at [916, 167] on icon "close" at bounding box center [914, 170] width 13 height 13
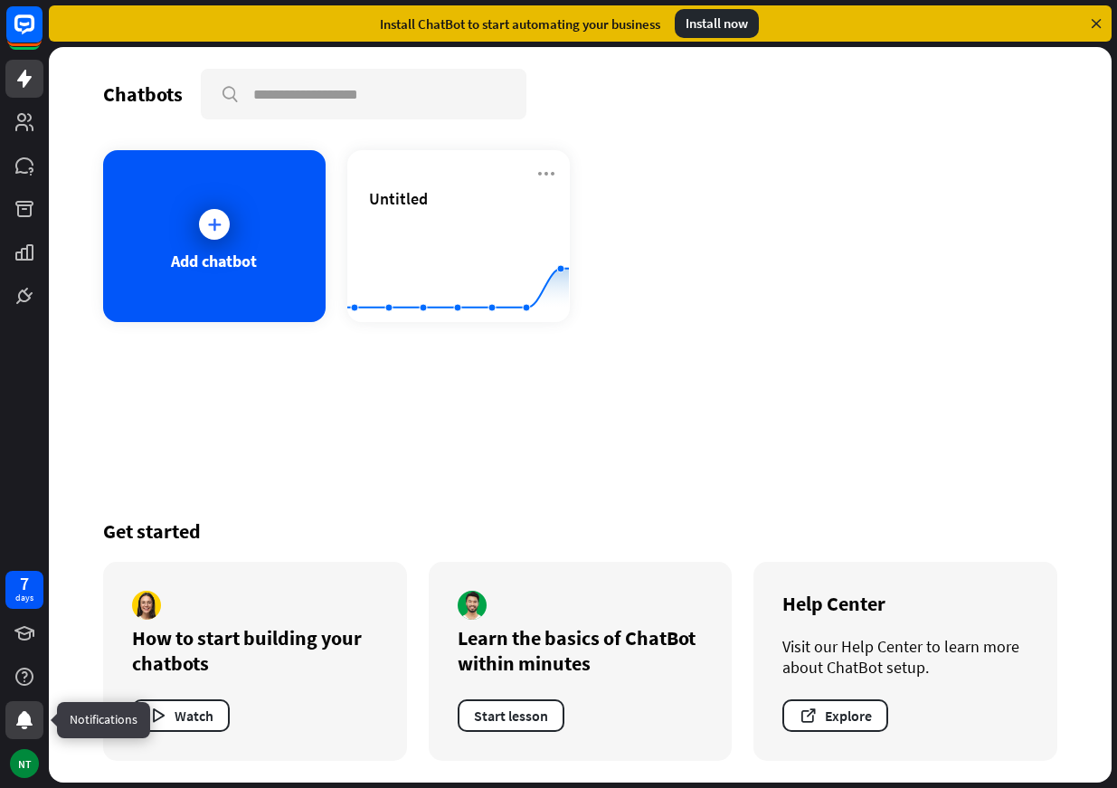
click at [25, 721] on icon at bounding box center [24, 720] width 16 height 18
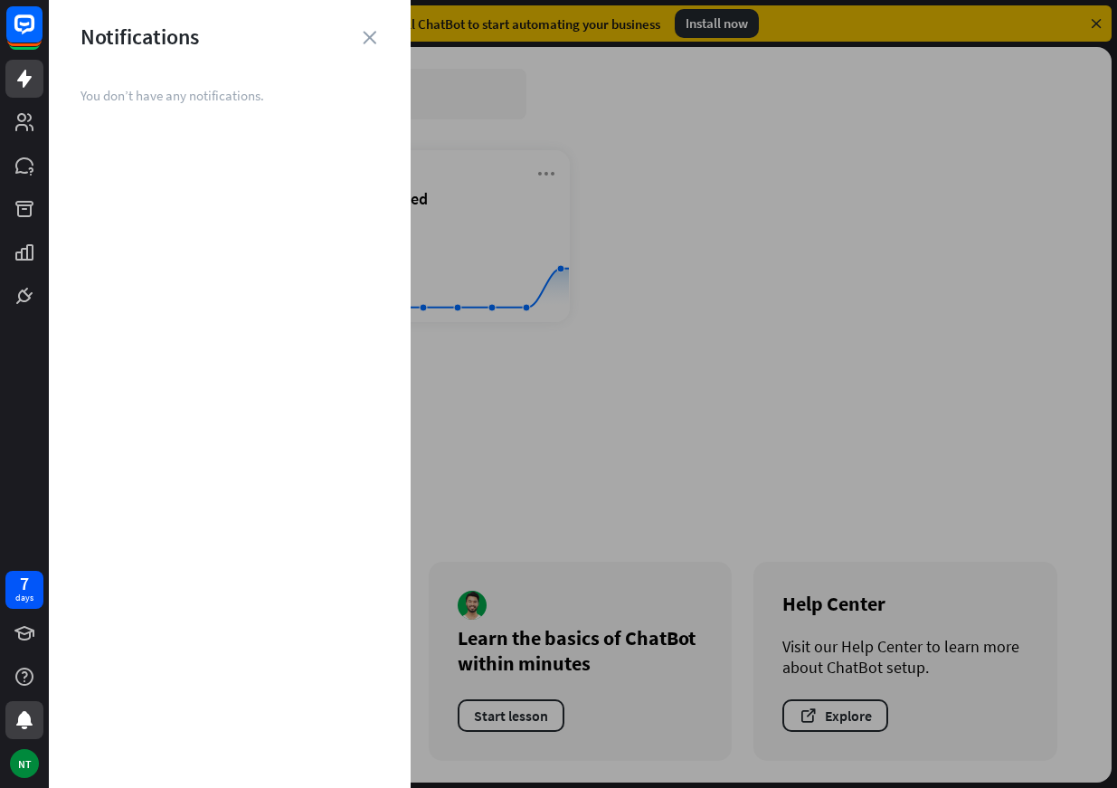
click at [360, 36] on div "Notifications" at bounding box center [230, 37] width 362 height 28
click at [373, 36] on icon "close" at bounding box center [370, 38] width 14 height 14
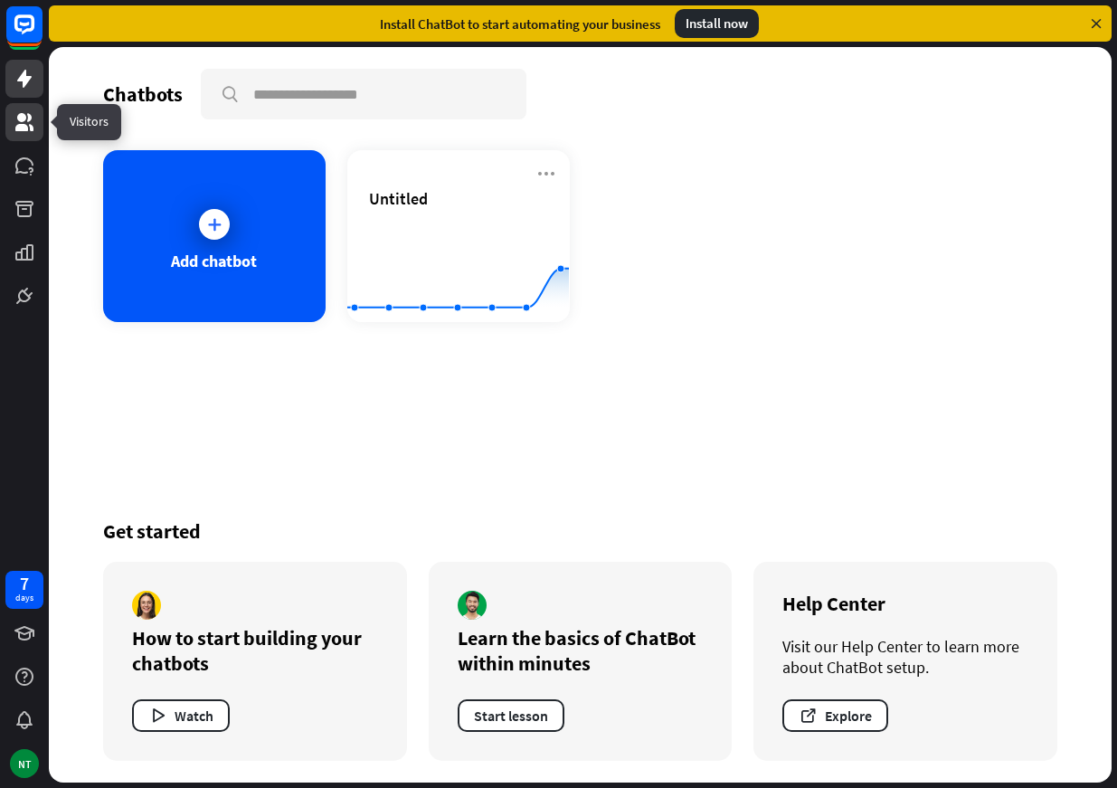
click at [24, 115] on icon at bounding box center [24, 122] width 18 height 18
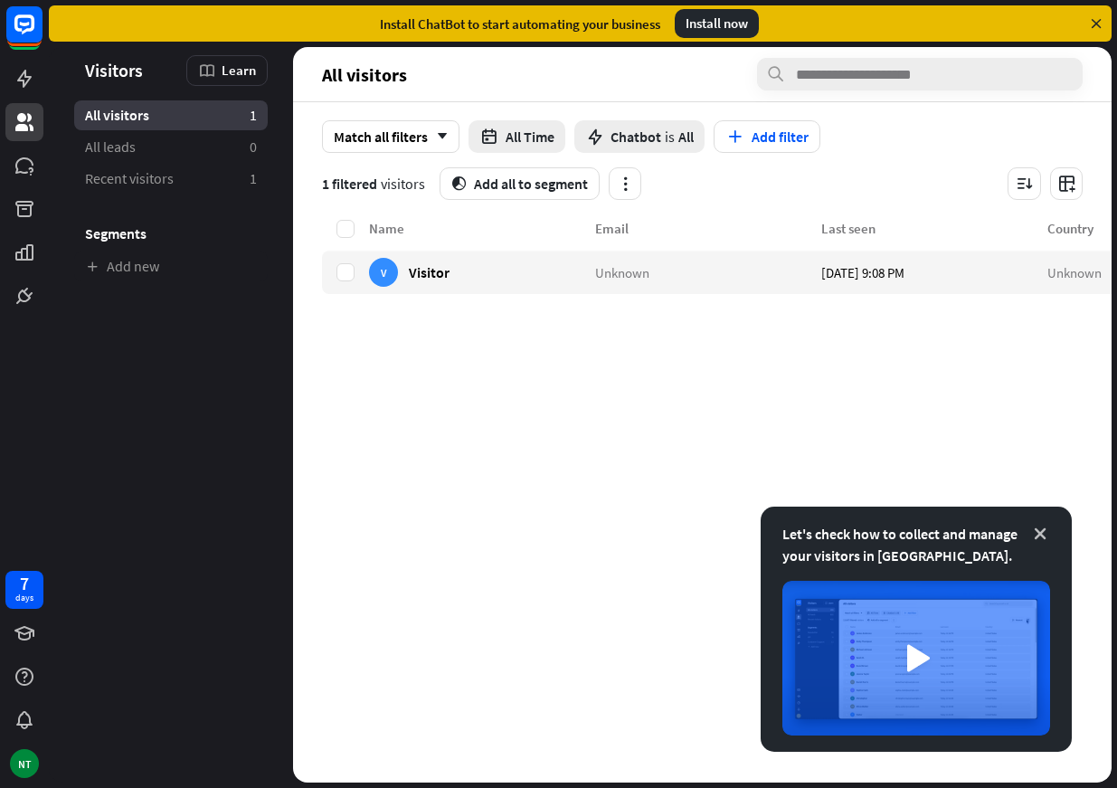
click at [1045, 532] on icon at bounding box center [1040, 533] width 18 height 18
